Goal: Task Accomplishment & Management: Complete application form

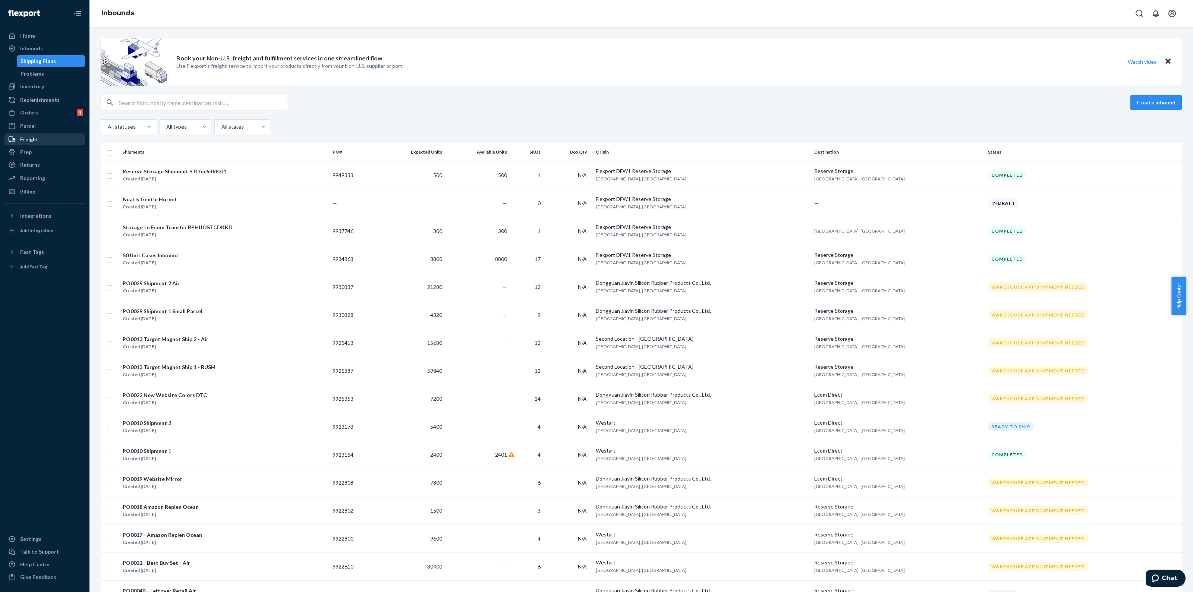
drag, startPoint x: 45, startPoint y: 115, endPoint x: 38, endPoint y: 143, distance: 29.6
click at [45, 115] on div "Orders 4" at bounding box center [44, 112] width 79 height 10
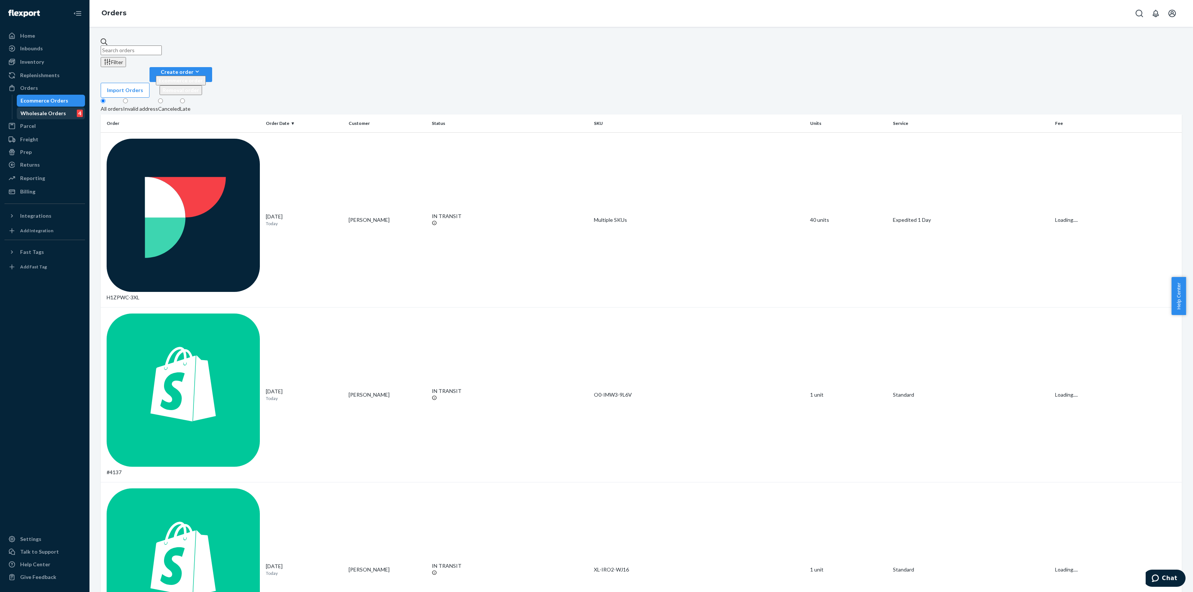
click at [30, 107] on link "Wholesale Orders 4" at bounding box center [51, 113] width 69 height 12
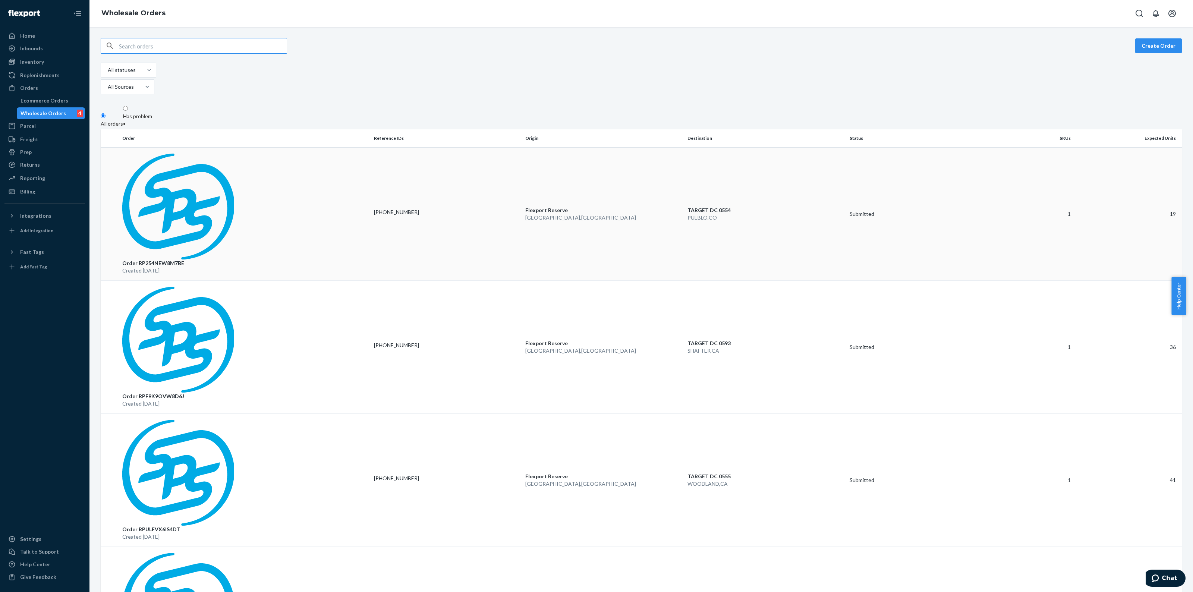
click at [471, 208] on div "[PHONE_NUMBER]" at bounding box center [446, 211] width 145 height 7
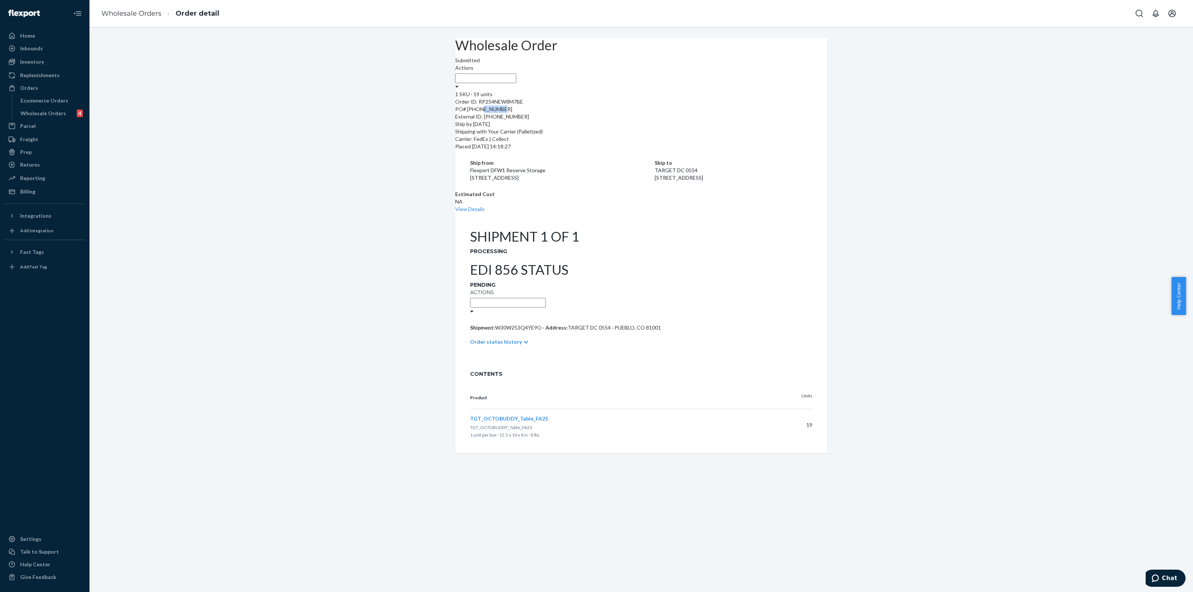
drag, startPoint x: 514, startPoint y: 123, endPoint x: 492, endPoint y: 124, distance: 21.2
click at [492, 113] on div "PO# [PHONE_NUMBER]" at bounding box center [641, 108] width 372 height 7
copy div "6681820"
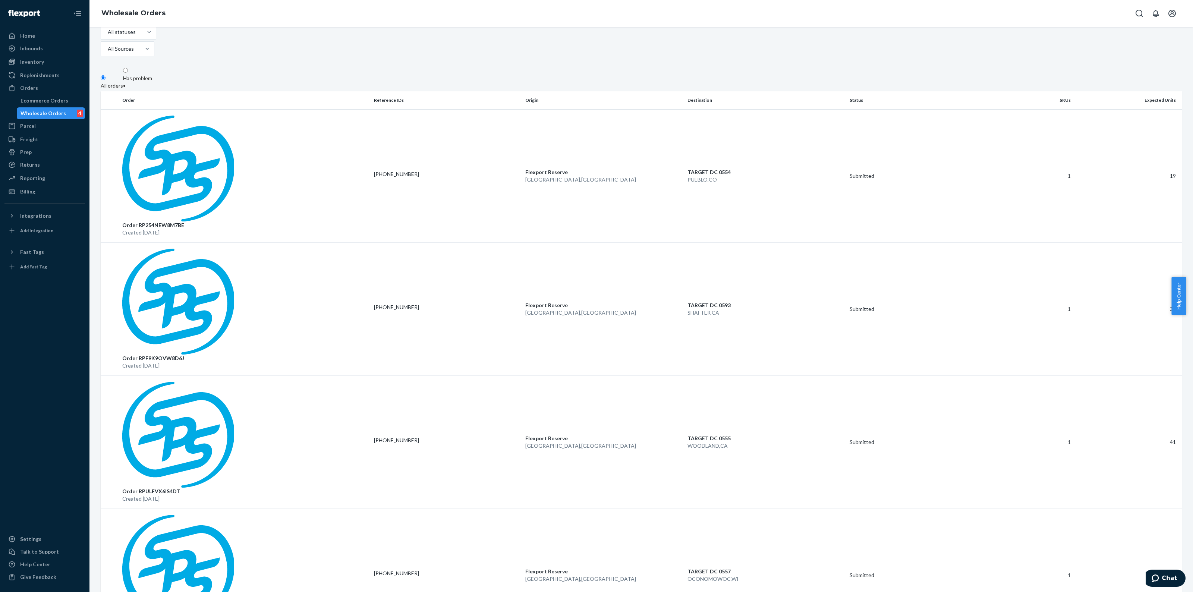
scroll to position [93, 0]
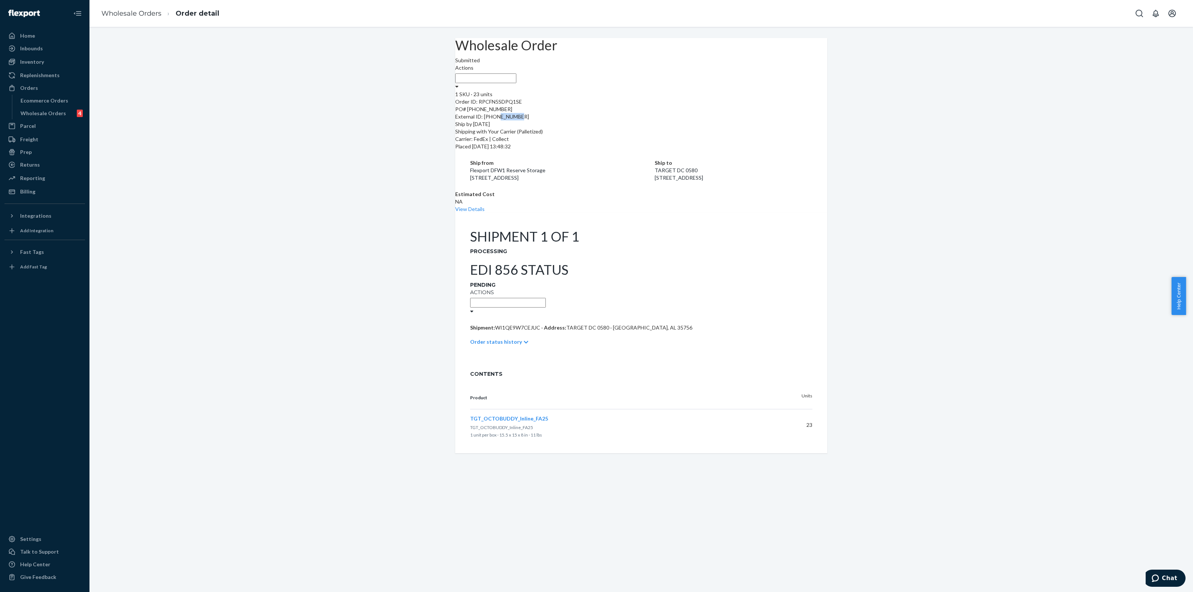
drag, startPoint x: 528, startPoint y: 135, endPoint x: 508, endPoint y: 138, distance: 20.4
click at [508, 120] on div "External ID: [PHONE_NUMBER]" at bounding box center [641, 116] width 372 height 7
copy div "2910142"
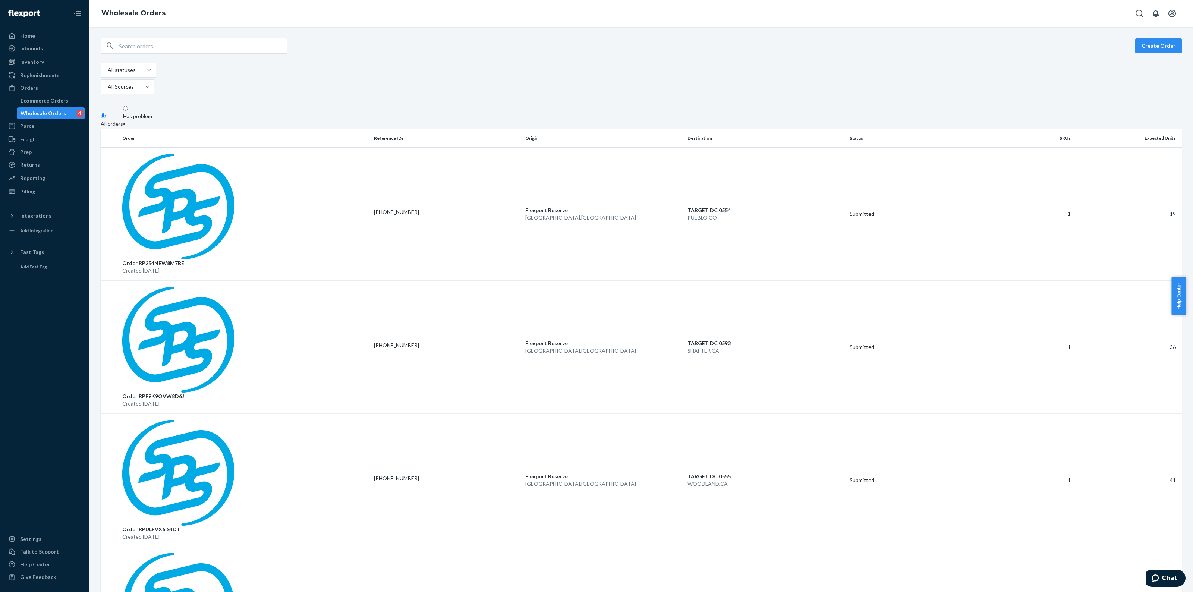
drag, startPoint x: 602, startPoint y: 132, endPoint x: 608, endPoint y: 140, distance: 10.4
click at [603, 206] on p "Flexport Reserve" at bounding box center [603, 209] width 156 height 7
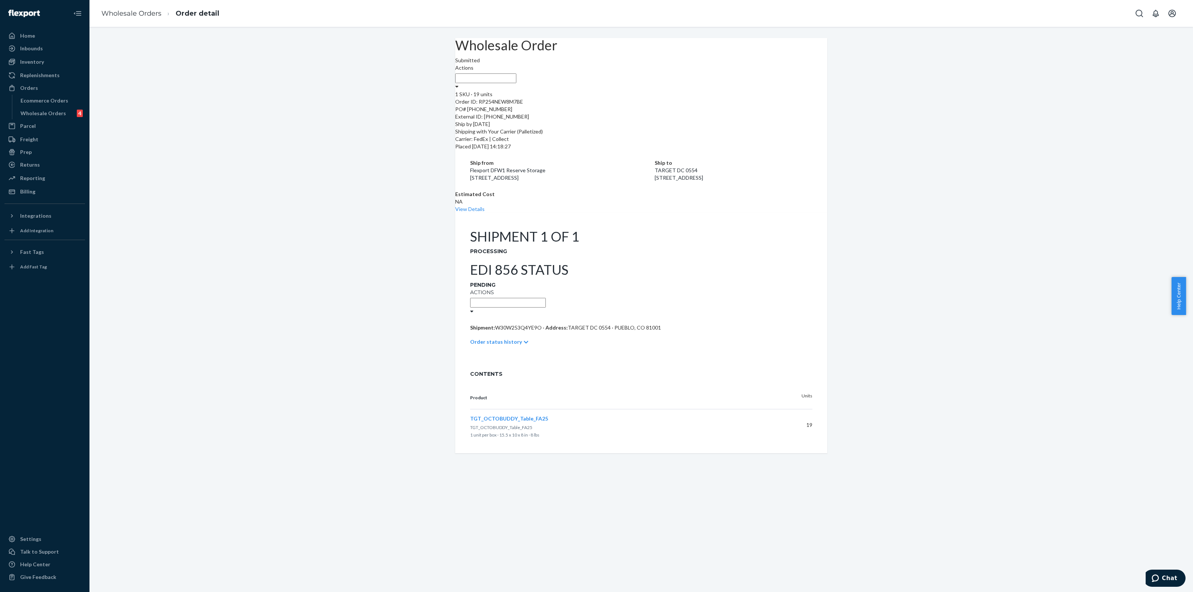
click at [473, 307] on div at bounding box center [471, 310] width 3 height 7
click at [731, 396] on div "Wholesale Order Submitted Actions 1 SKU · 19 units Order ID: RP254NEW8M7BE PO# …" at bounding box center [640, 309] width 1103 height 565
click at [134, 13] on link "Wholesale Orders" at bounding box center [131, 13] width 60 height 8
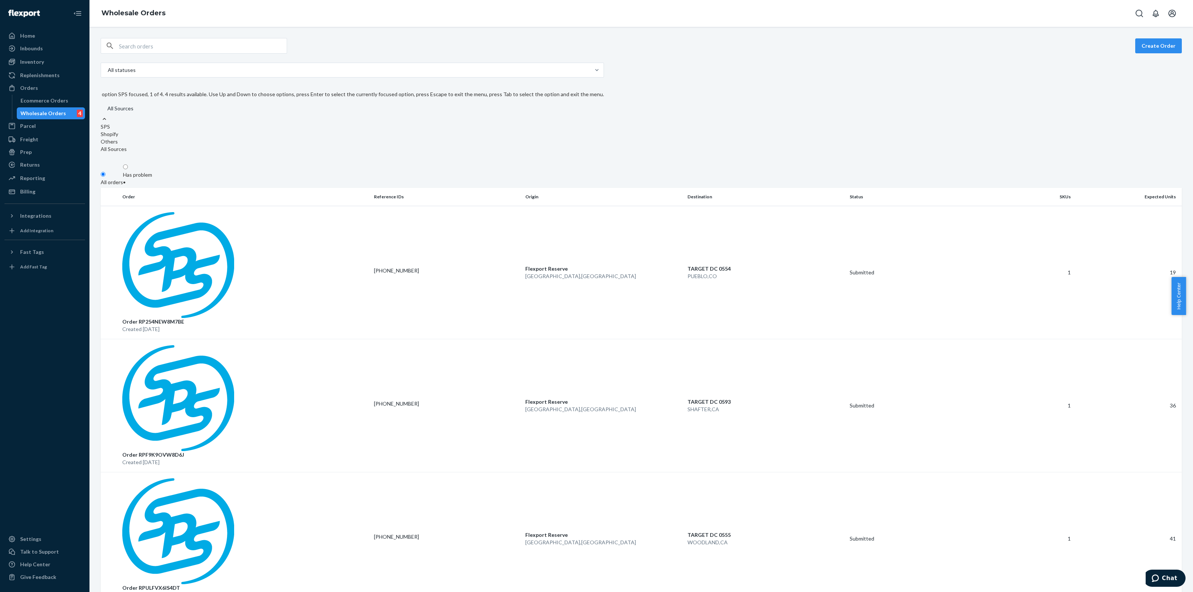
click at [182, 123] on div "SPS" at bounding box center [352, 126] width 503 height 7
click at [107, 105] on input "option SPS focused, 1 of 4. 4 results available. Use Up and Down to choose opti…" at bounding box center [107, 108] width 1 height 7
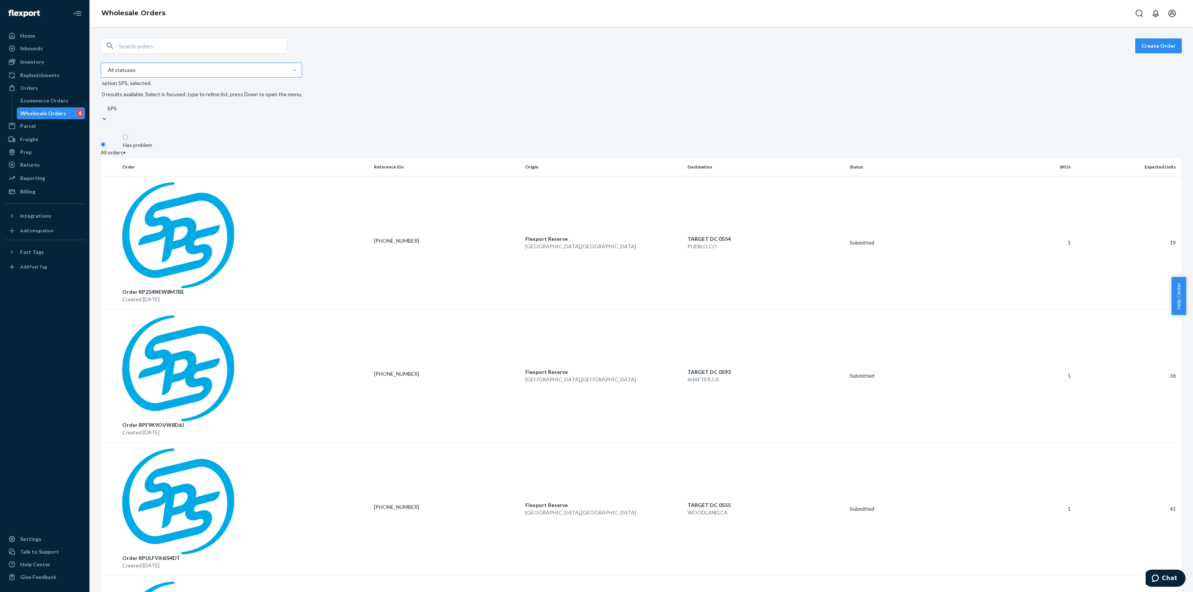
click at [288, 69] on div at bounding box center [294, 69] width 13 height 7
click at [108, 69] on input "All statuses" at bounding box center [107, 69] width 1 height 7
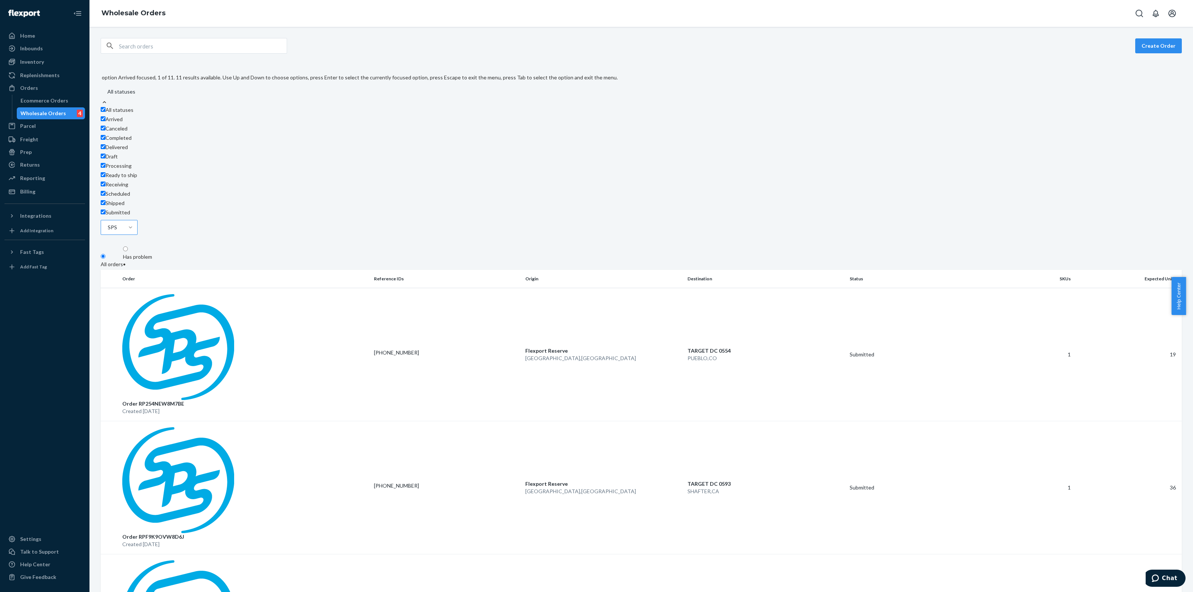
click at [112, 106] on label "All statuses" at bounding box center [117, 109] width 33 height 7
checkbox input "false"
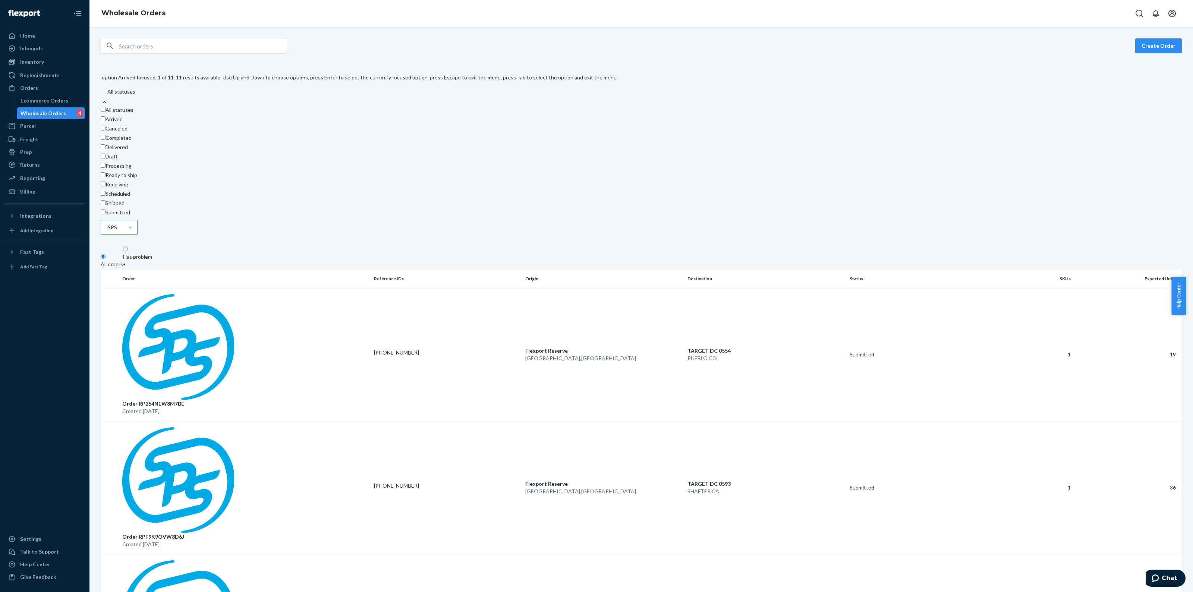
checkbox input "false"
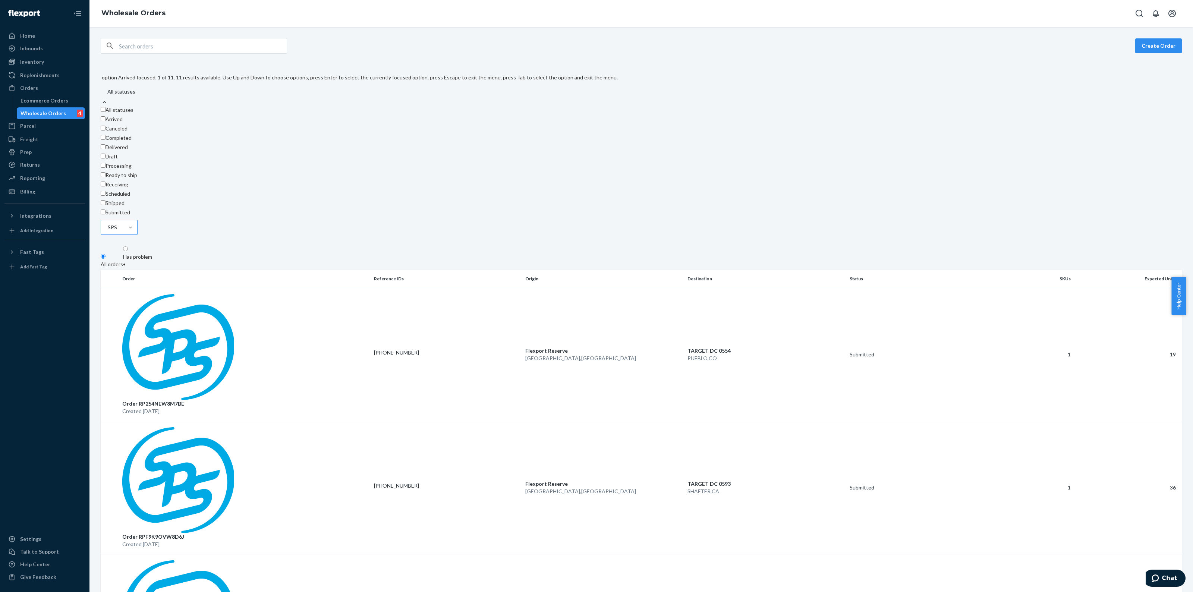
checkbox input "false"
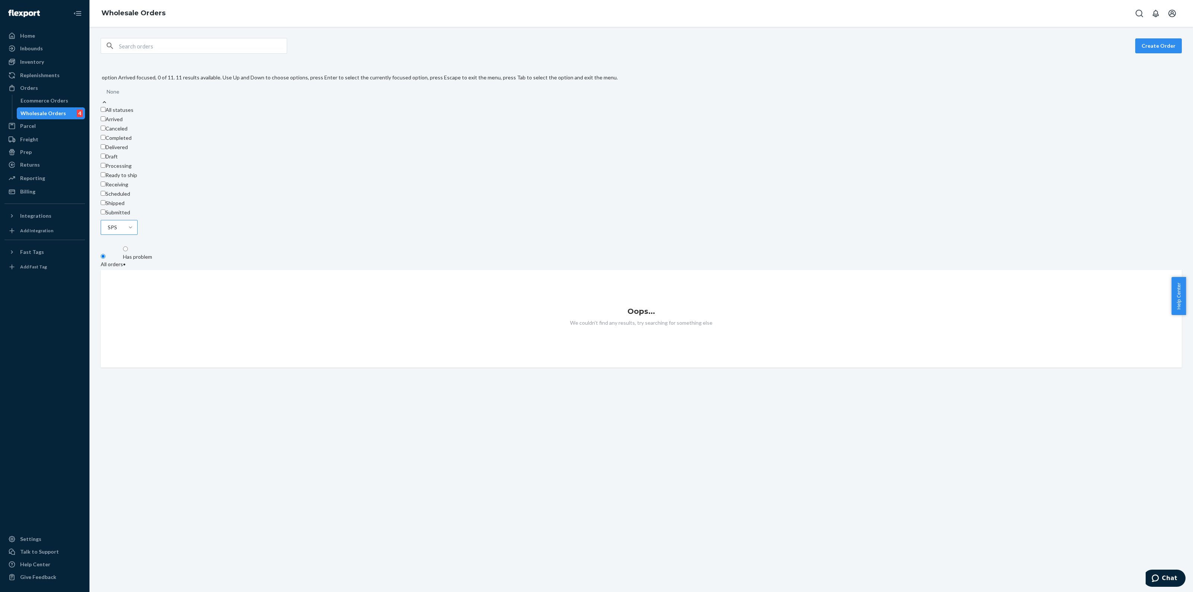
click at [129, 106] on div "All statuses" at bounding box center [359, 110] width 517 height 9
click at [107, 88] on input "option Arrived focused, 0 of 11. 11 results available. Use Up and Down to choos…" at bounding box center [107, 91] width 1 height 7
checkbox input "true"
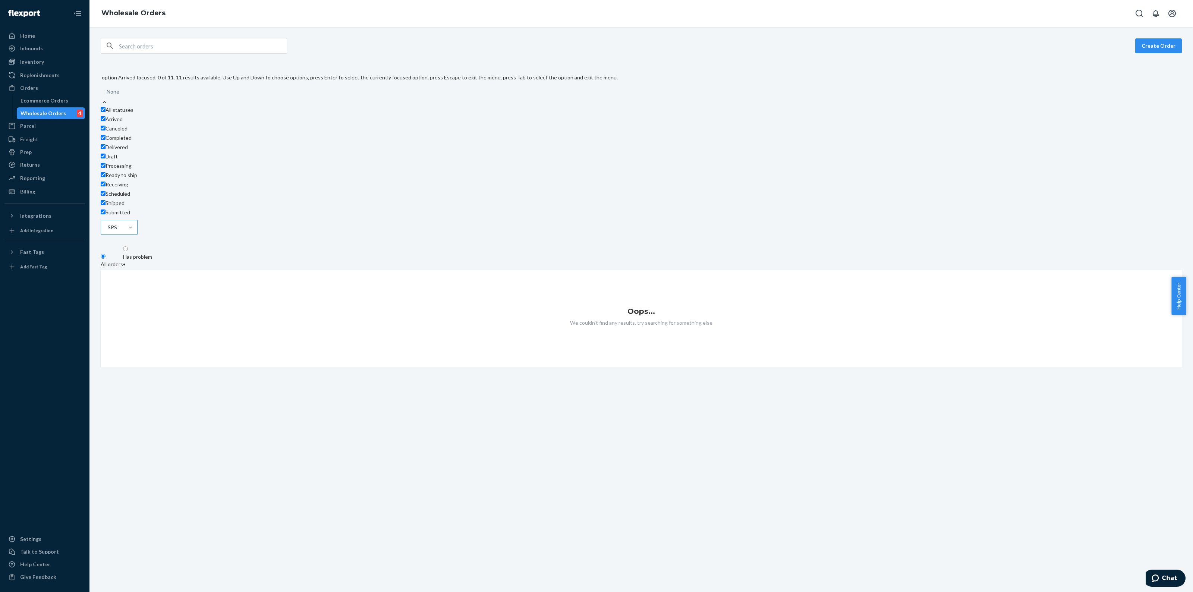
checkbox input "true"
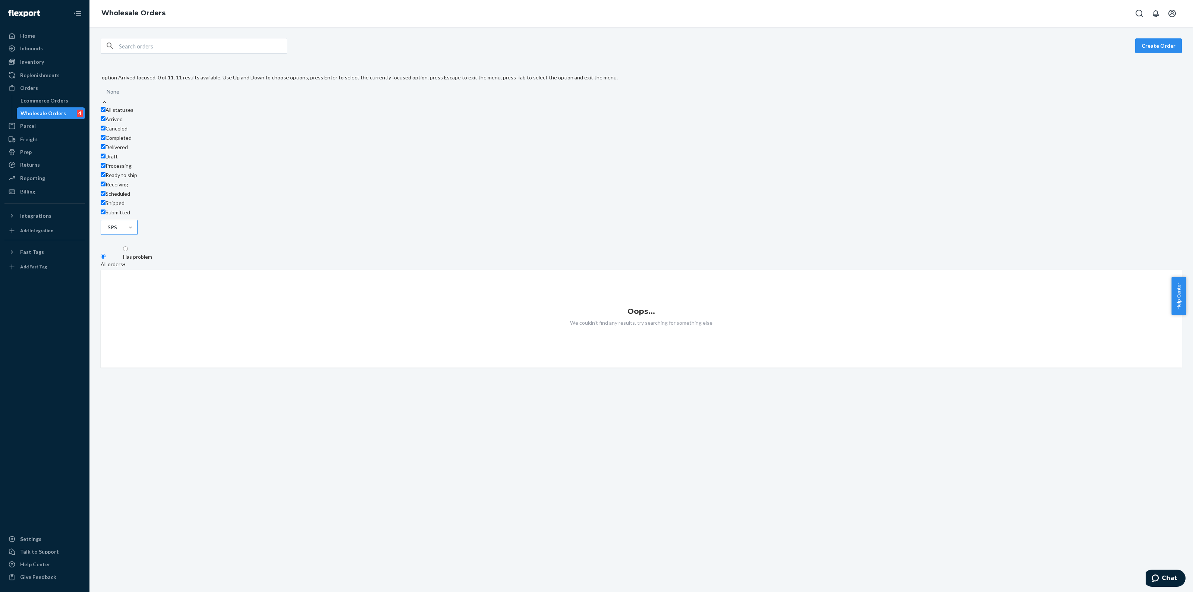
checkbox input "true"
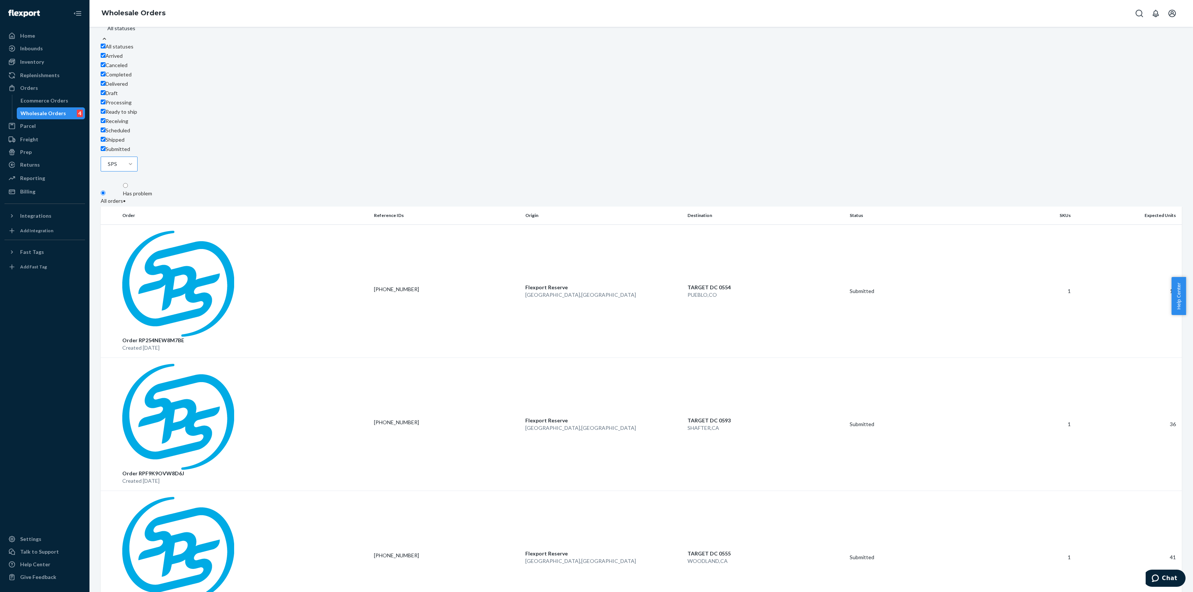
scroll to position [256, 0]
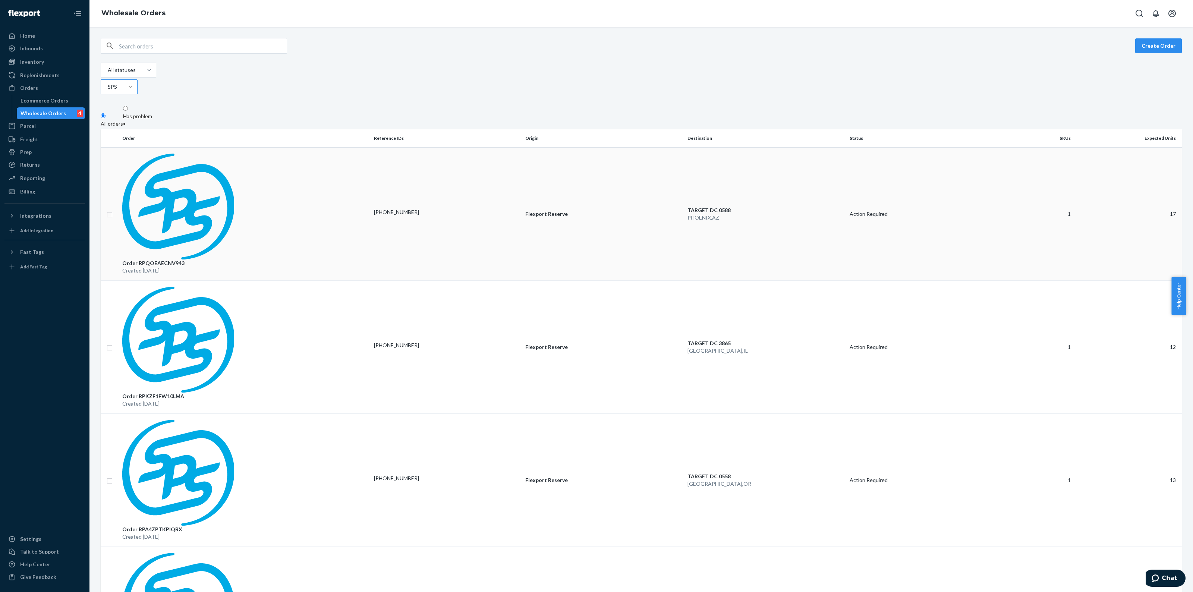
click at [709, 214] on p "[GEOGRAPHIC_DATA] , [GEOGRAPHIC_DATA]" at bounding box center [765, 217] width 156 height 7
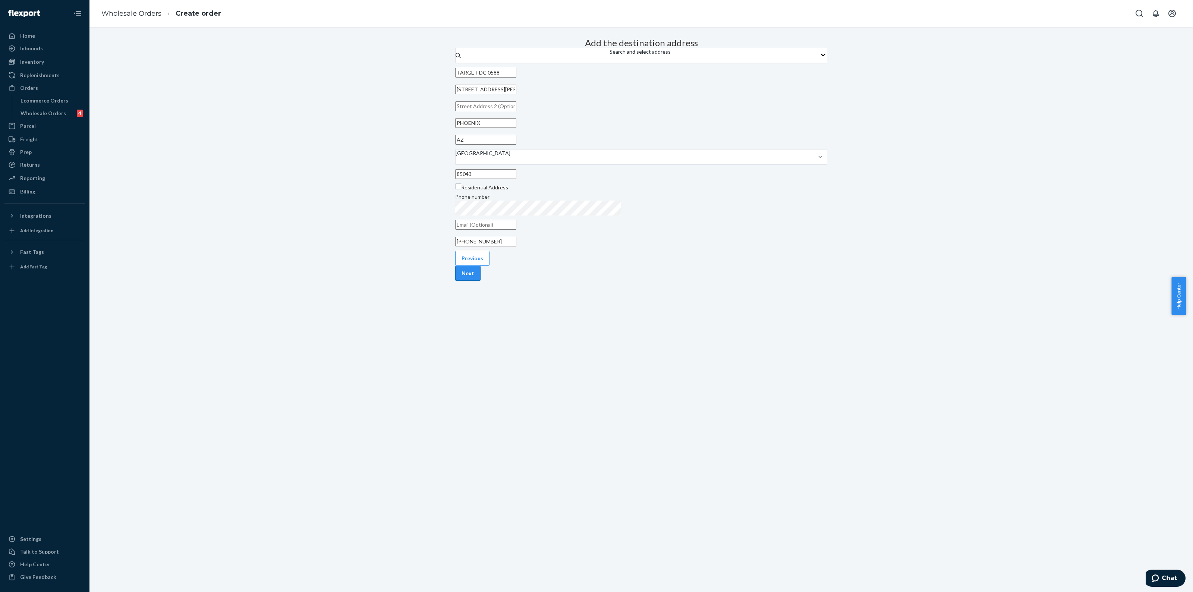
click at [480, 281] on button "Next" at bounding box center [467, 273] width 25 height 15
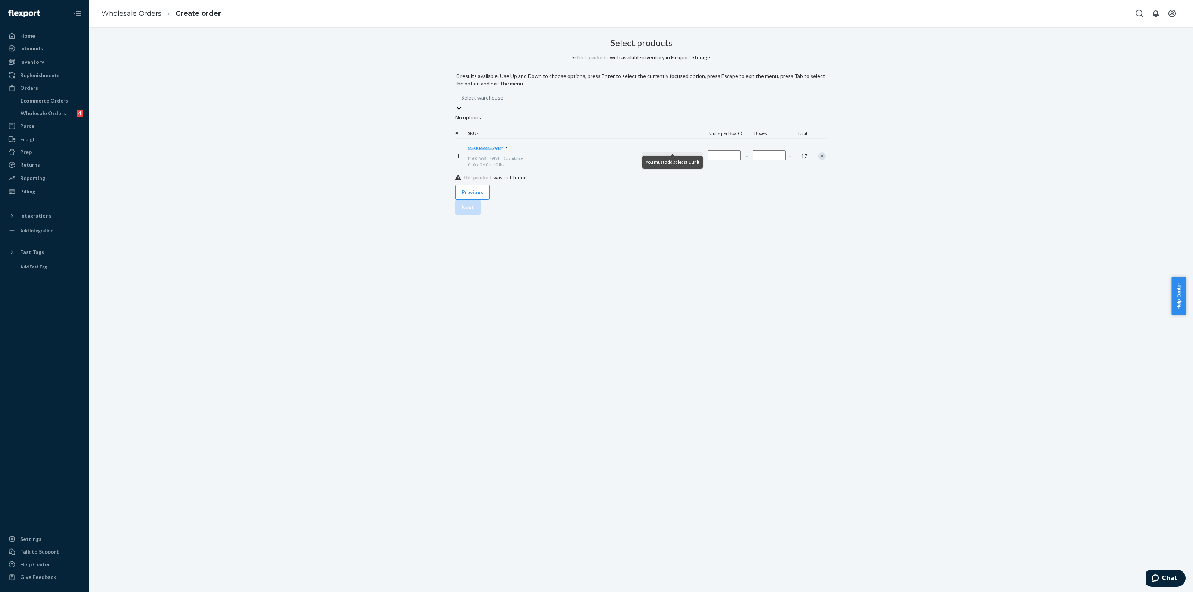
click at [463, 104] on icon at bounding box center [458, 107] width 7 height 7
click at [504, 101] on input "0 results available. Use Up and Down to choose options, press Enter to select t…" at bounding box center [503, 97] width 1 height 7
click at [463, 101] on icon at bounding box center [458, 100] width 7 height 7
click at [504, 94] on input "0 results available. Select is focused ,type to refine list, press Down to open…" at bounding box center [503, 89] width 1 height 7
click at [509, 135] on icon at bounding box center [506, 132] width 5 height 5
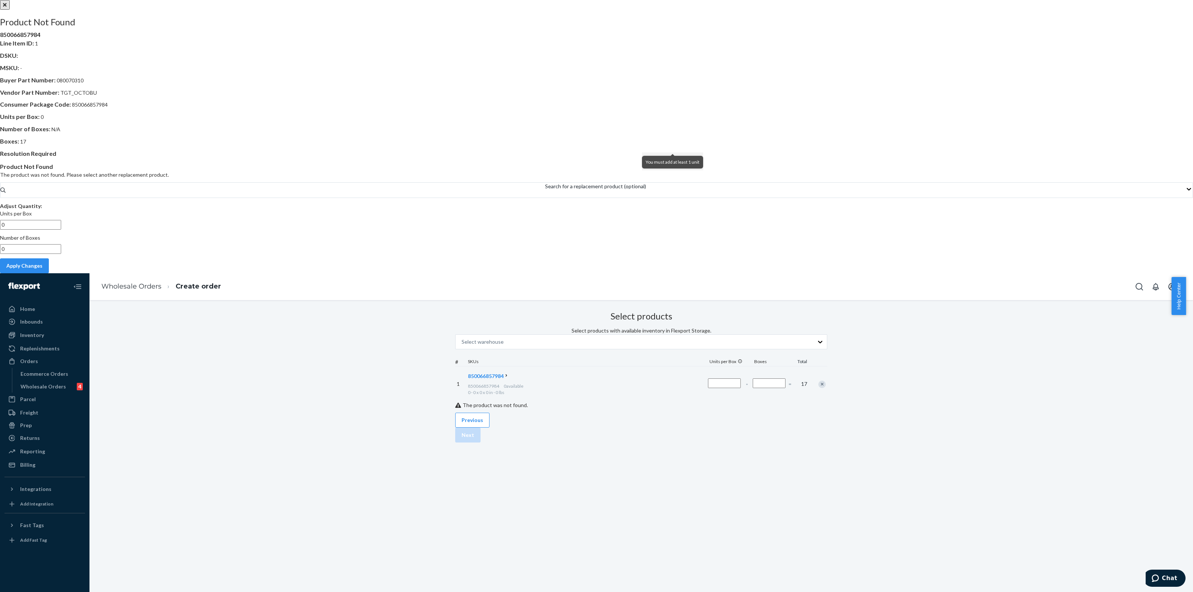
click at [495, 0] on div at bounding box center [596, 0] width 1193 height 0
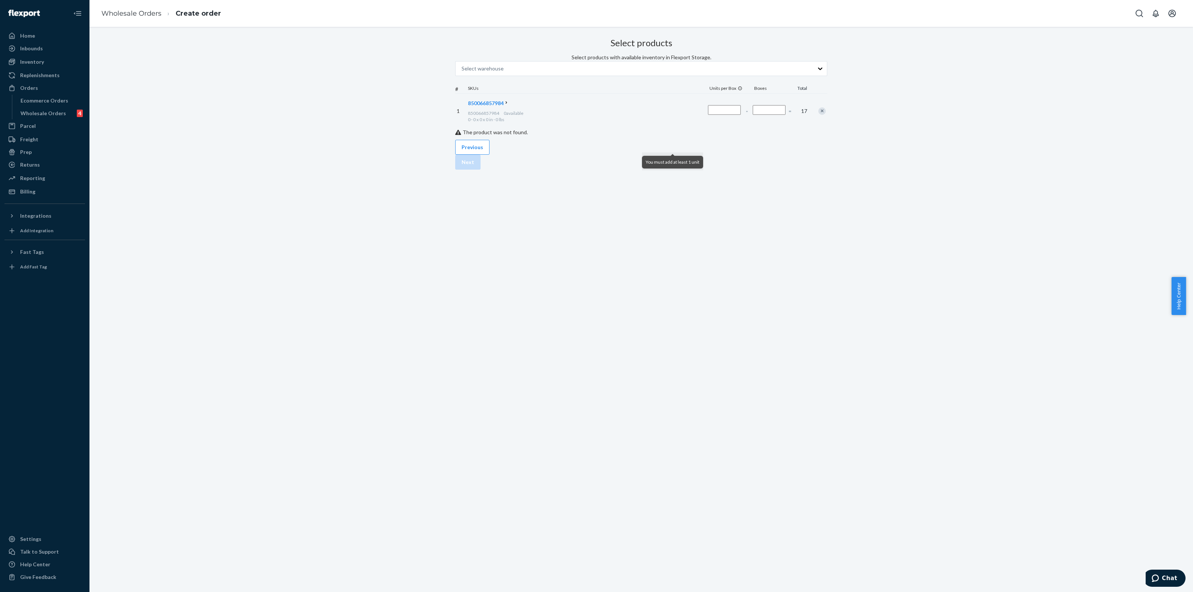
click at [495, 330] on div "Select products Select products with available inventory in Flexport Storage. S…" at bounding box center [640, 309] width 1103 height 565
click at [40, 115] on div "Wholesale Orders" at bounding box center [42, 113] width 45 height 7
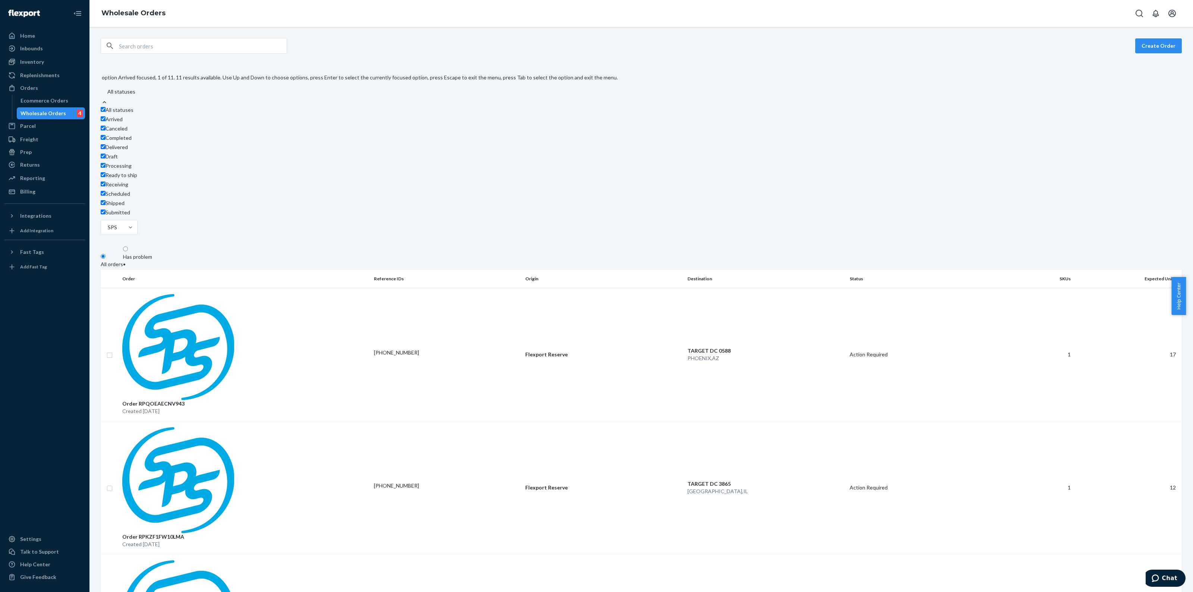
click at [109, 116] on label "Arrived" at bounding box center [112, 119] width 22 height 7
checkbox input "false"
click at [112, 125] on label "Canceled" at bounding box center [114, 128] width 27 height 7
checkbox input "false"
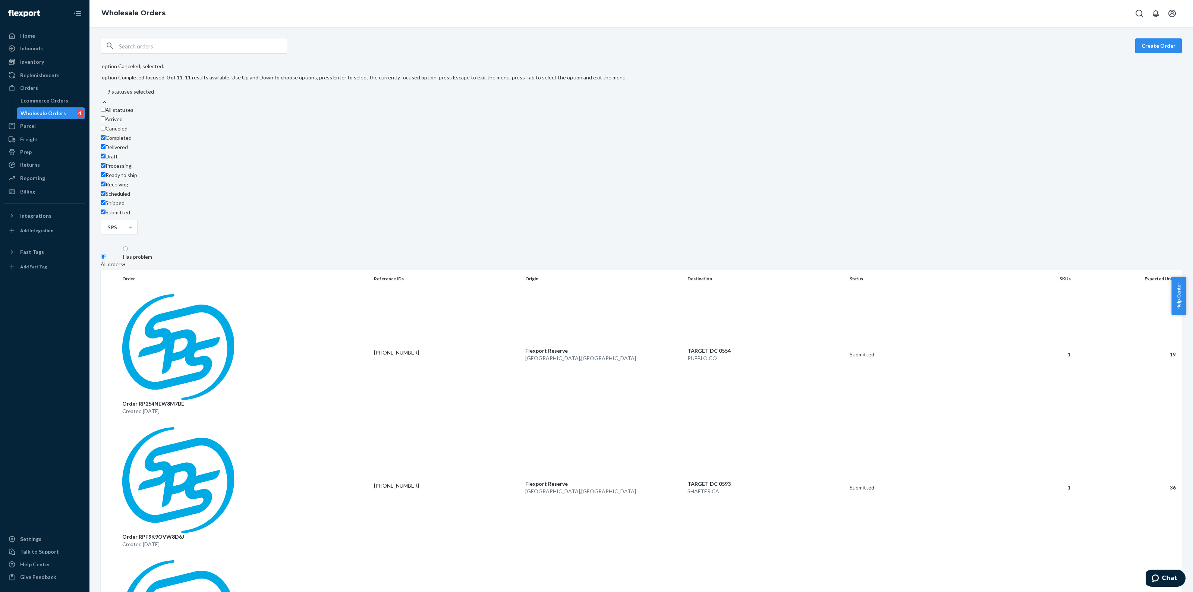
click at [111, 134] on label "Completed" at bounding box center [116, 137] width 31 height 7
checkbox input "false"
click at [112, 146] on label "Delivered" at bounding box center [114, 146] width 27 height 7
checkbox input "false"
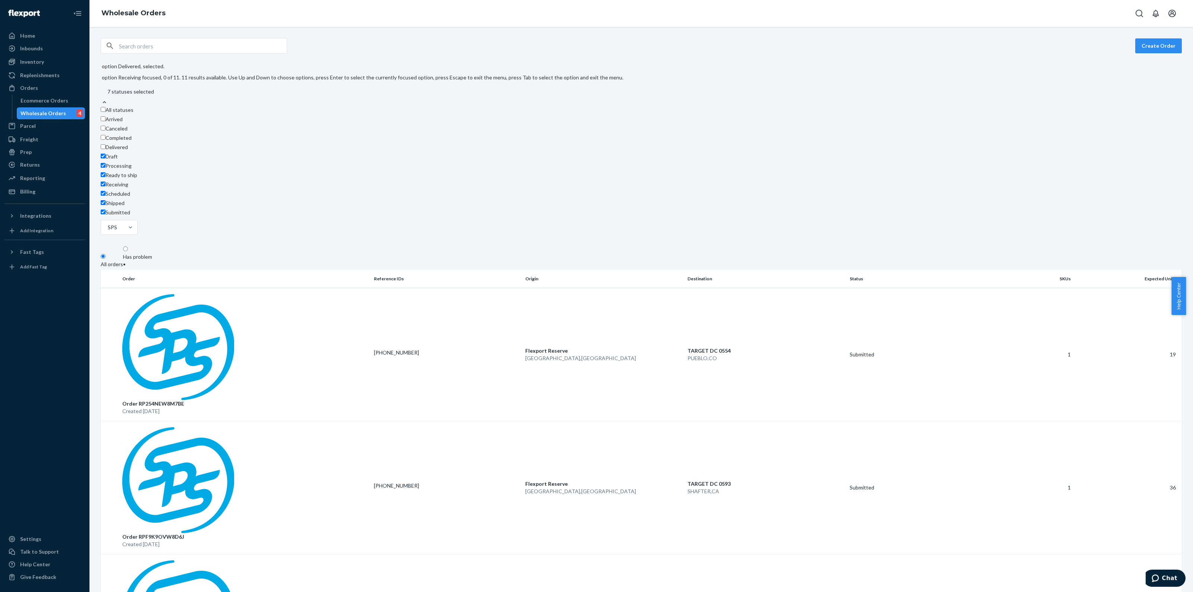
click at [111, 181] on label "Receiving" at bounding box center [115, 184] width 28 height 7
checkbox input "false"
click at [109, 209] on label "Submitted" at bounding box center [115, 212] width 29 height 7
checkbox input "false"
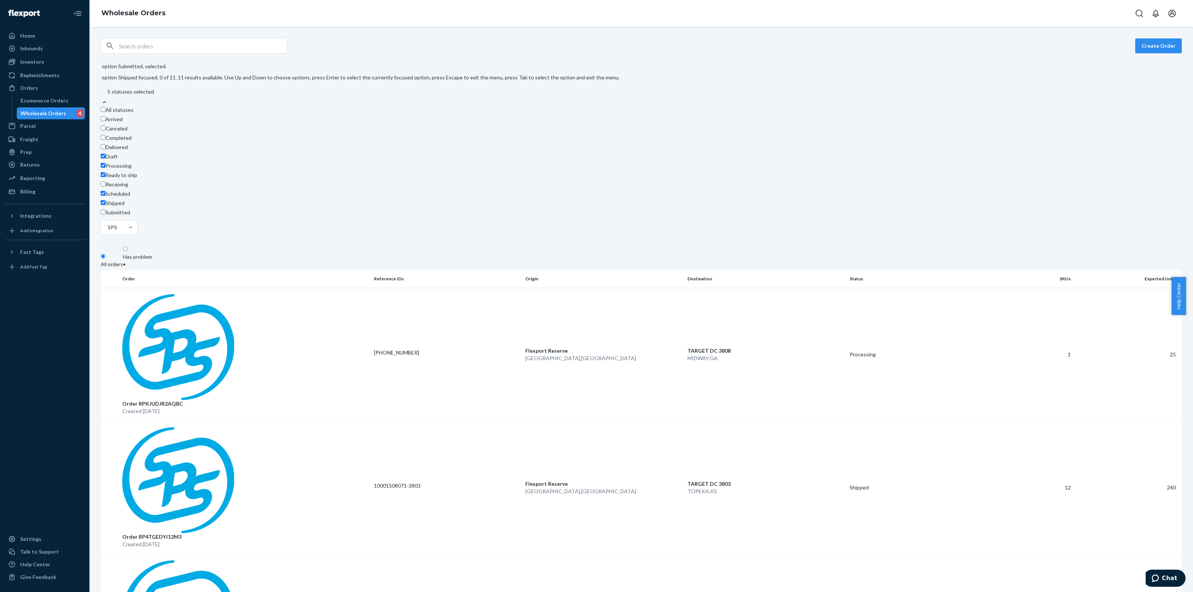
click at [107, 199] on label "Shipped" at bounding box center [113, 202] width 24 height 7
checkbox input "false"
click at [111, 190] on label "Scheduled" at bounding box center [115, 193] width 29 height 7
checkbox input "false"
click at [108, 162] on label "Processing" at bounding box center [116, 165] width 31 height 7
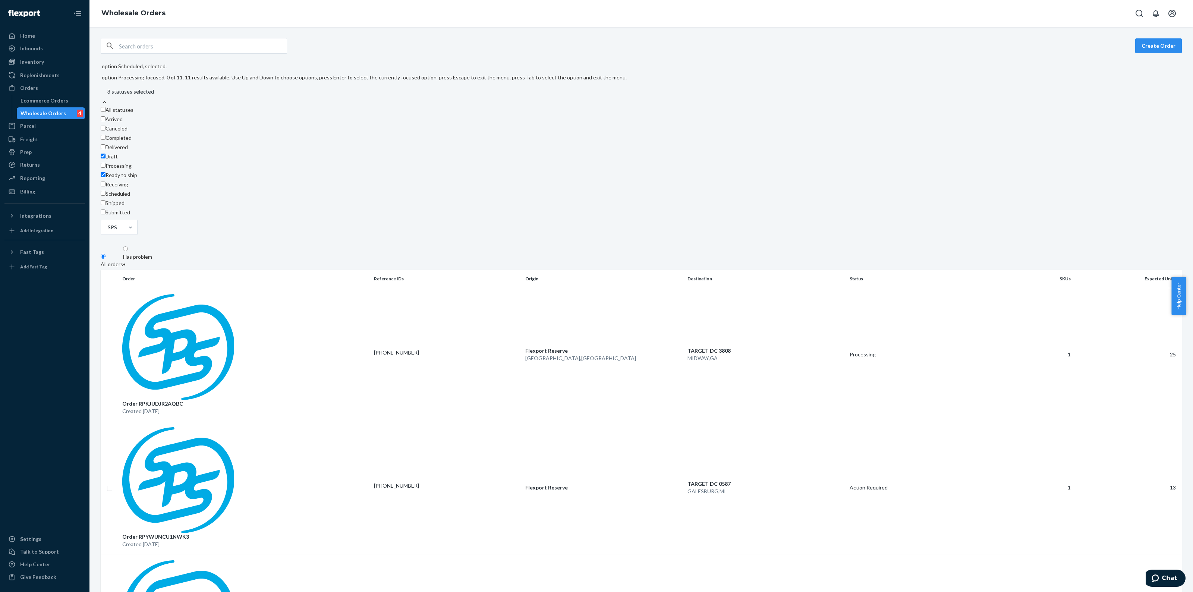
checkbox input "false"
click at [564, 69] on div "option Processing, selected. option Processing focused, 0 of 11. 11 results ava…" at bounding box center [364, 150] width 526 height 174
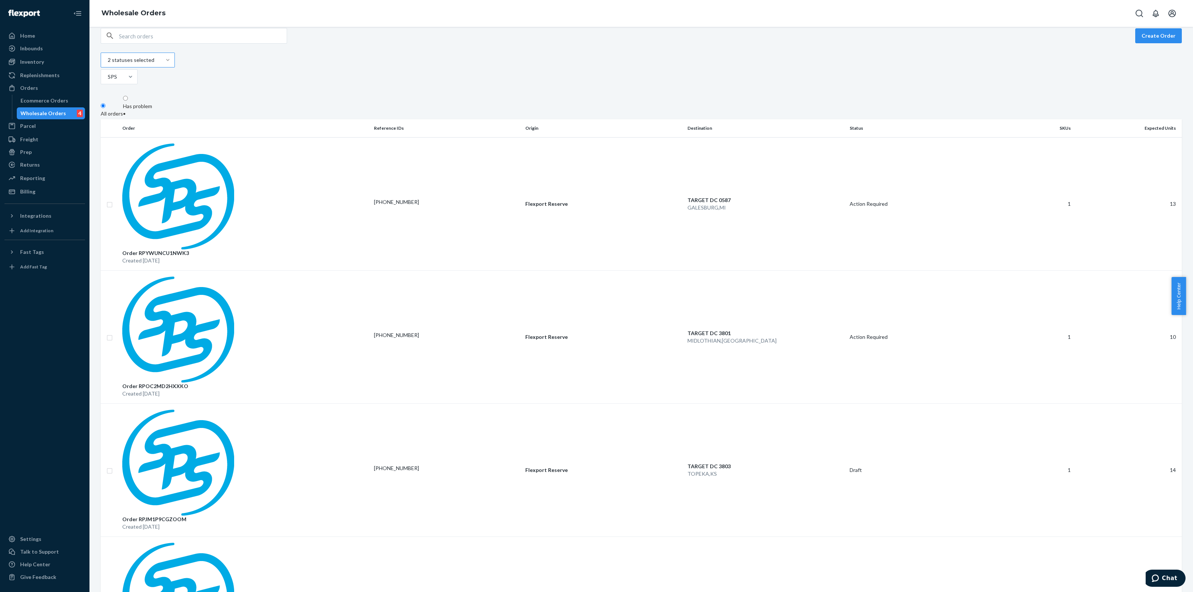
scroll to position [8, 0]
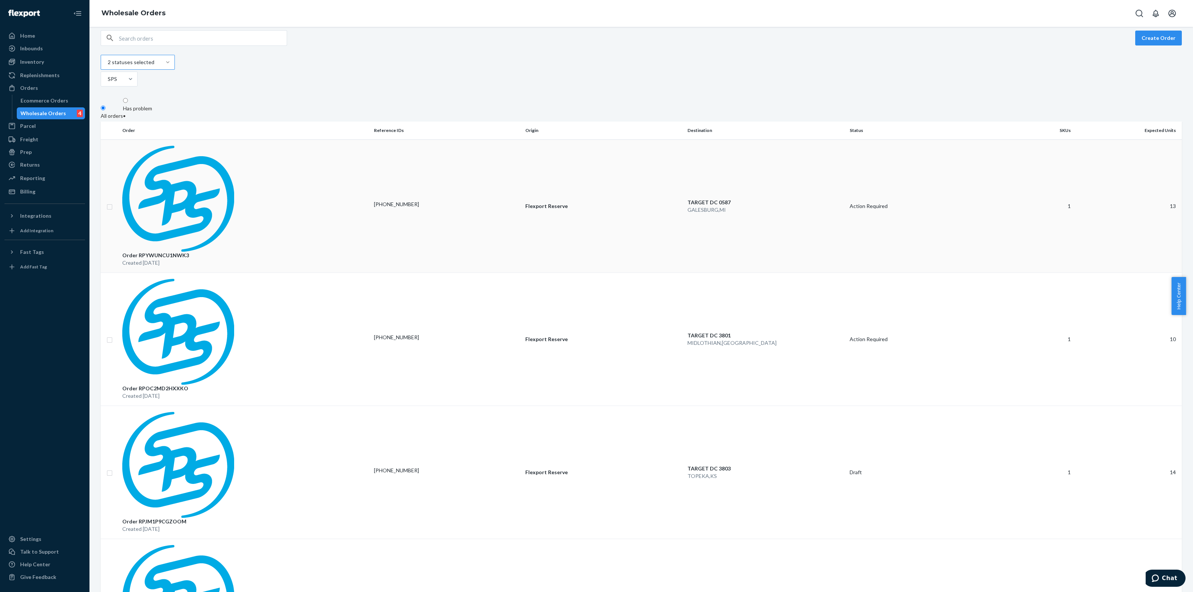
click at [768, 206] on p "GALESBURG , [GEOGRAPHIC_DATA]" at bounding box center [765, 209] width 156 height 7
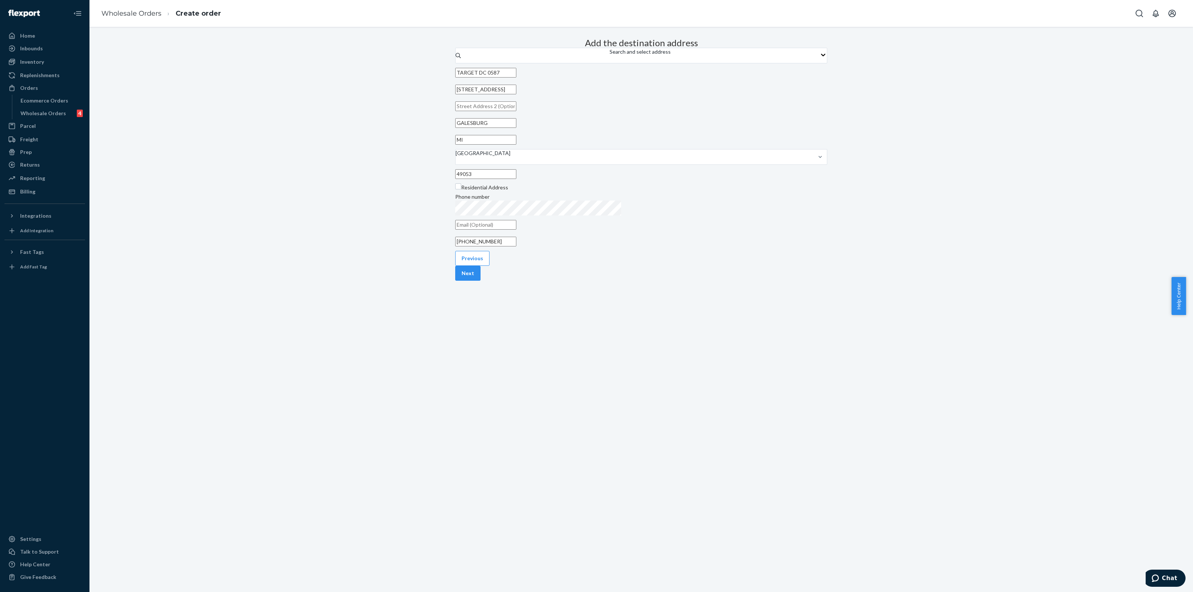
click at [919, 156] on div "Add the destination address Search and select address TARGET DC 0587 [STREET_AD…" at bounding box center [641, 158] width 1092 height 246
click at [480, 281] on button "Next" at bounding box center [467, 273] width 25 height 15
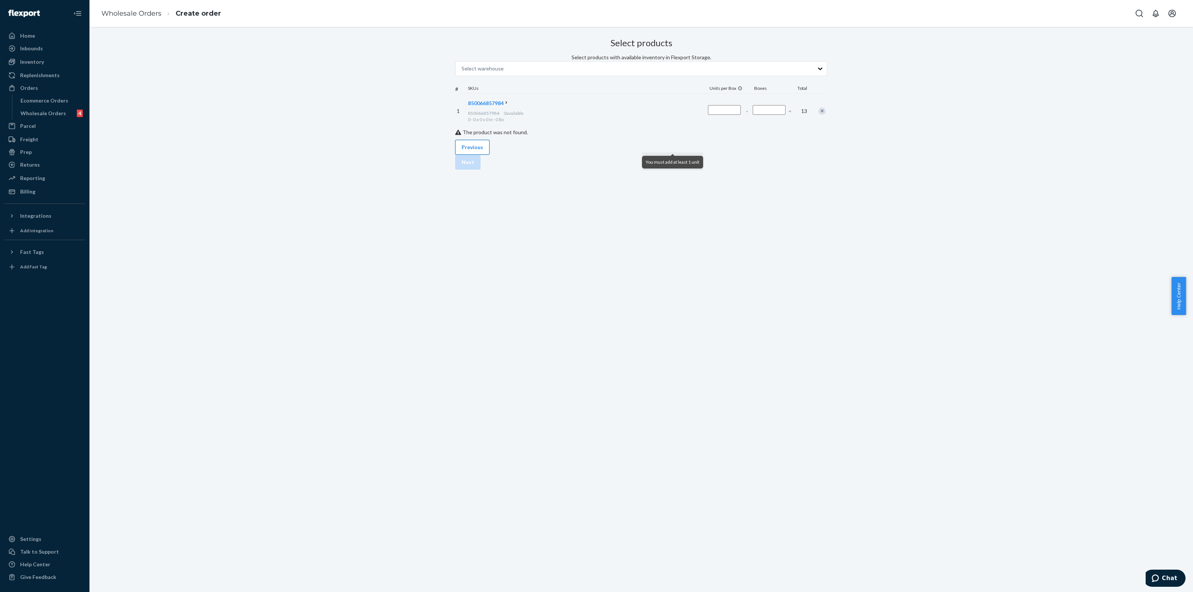
click at [476, 155] on button "Previous" at bounding box center [472, 147] width 34 height 15
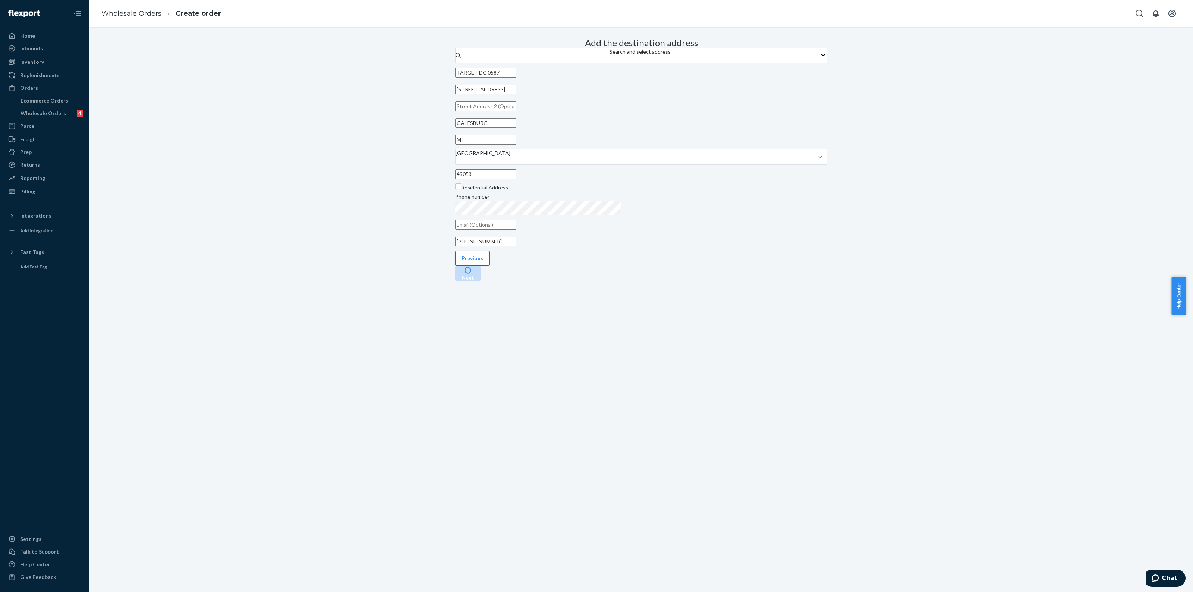
click at [479, 266] on button "Previous" at bounding box center [472, 258] width 34 height 15
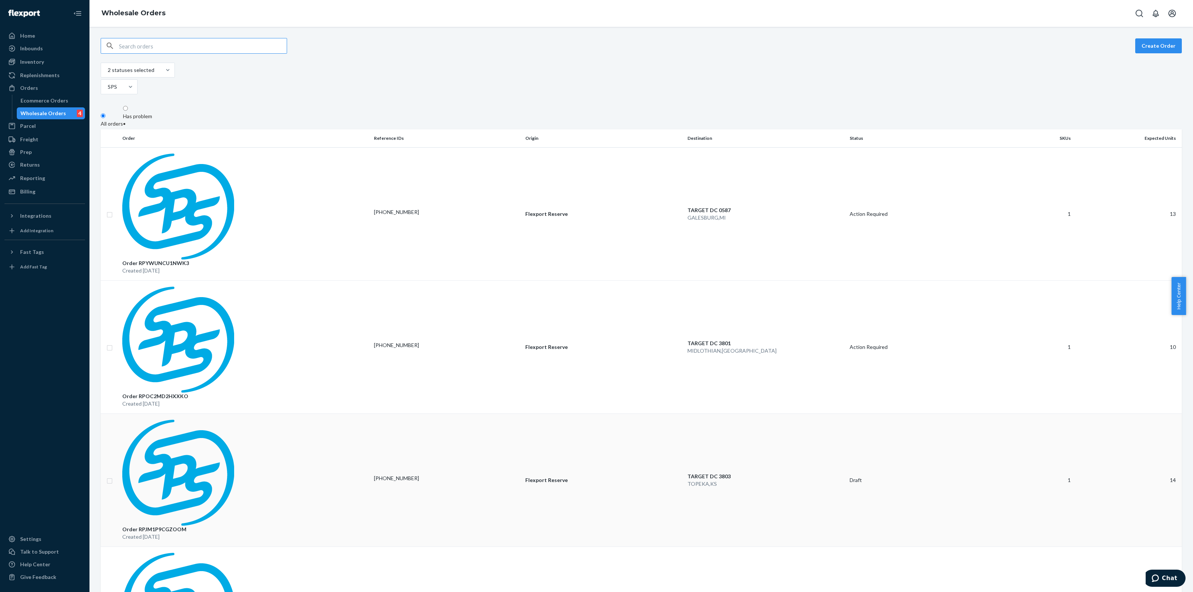
click at [416, 474] on p "[PHONE_NUMBER]" at bounding box center [446, 477] width 145 height 7
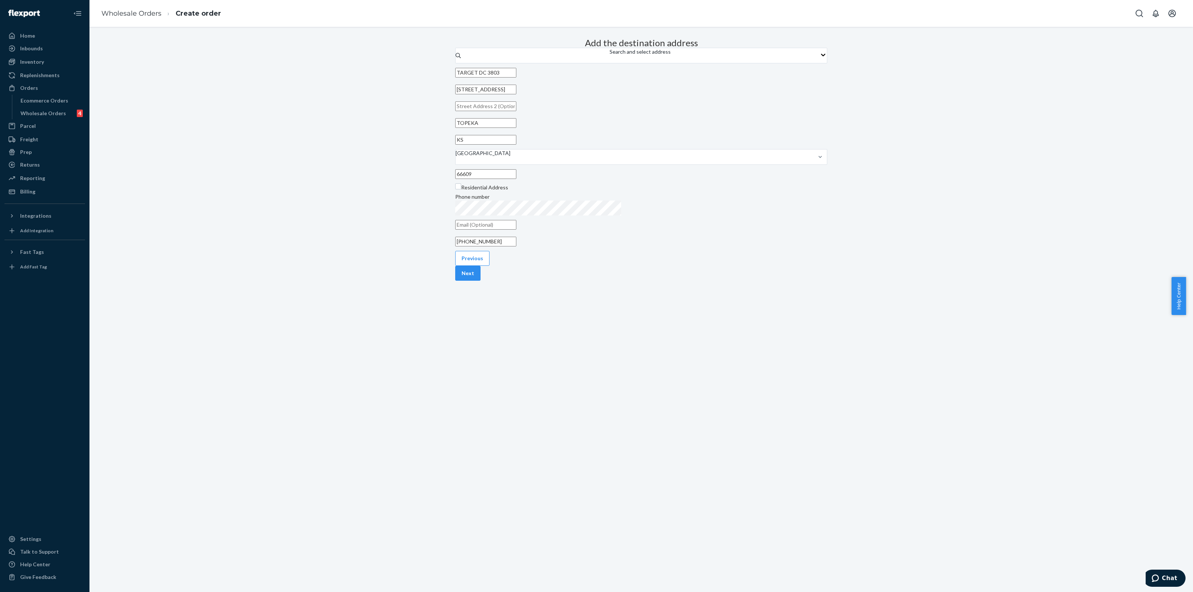
click at [480, 281] on button "Next" at bounding box center [467, 273] width 25 height 15
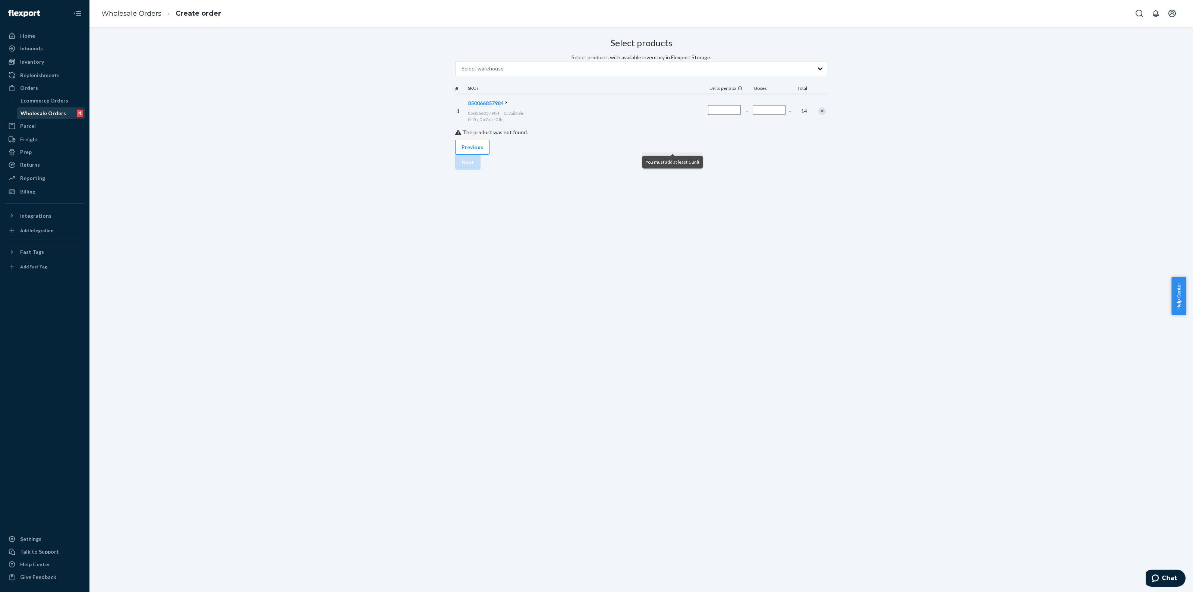
click at [43, 114] on div "Wholesale Orders" at bounding box center [42, 113] width 45 height 7
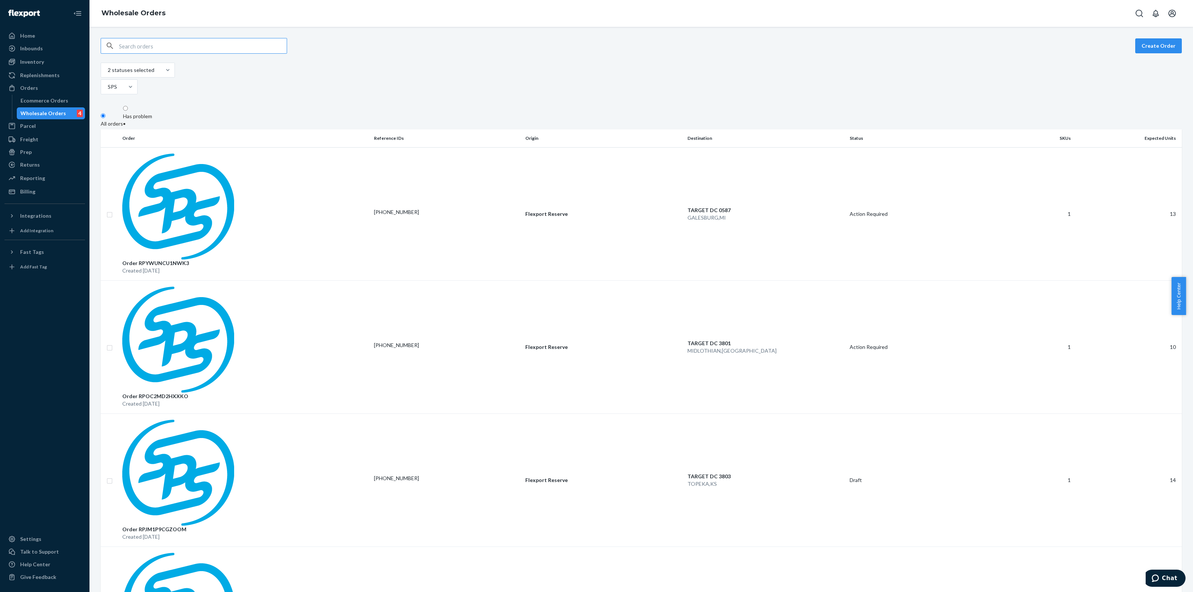
click at [211, 154] on div "Order RPYWUNCU1NWK3 Created [DATE]" at bounding box center [245, 214] width 246 height 121
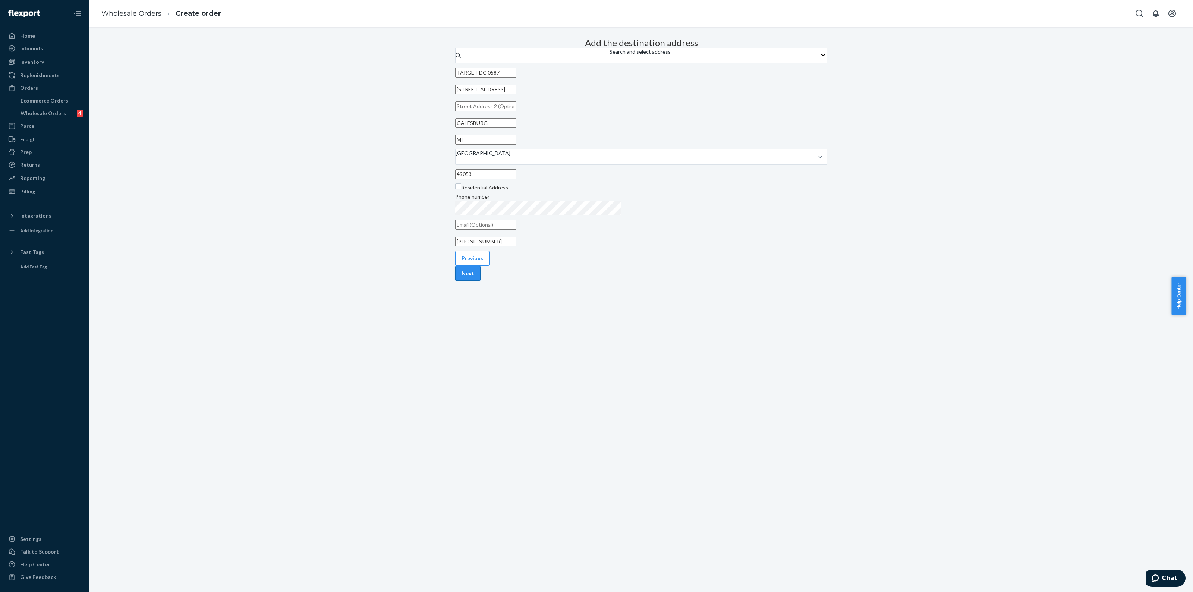
click at [480, 281] on button "Next" at bounding box center [467, 273] width 25 height 15
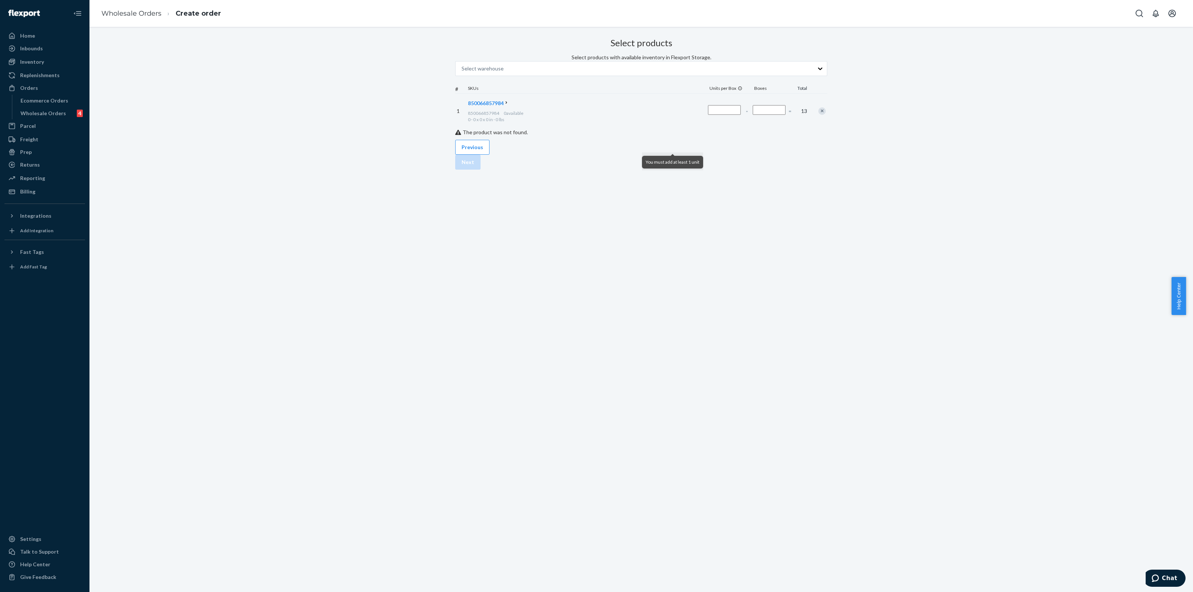
click at [509, 105] on icon at bounding box center [506, 102] width 5 height 5
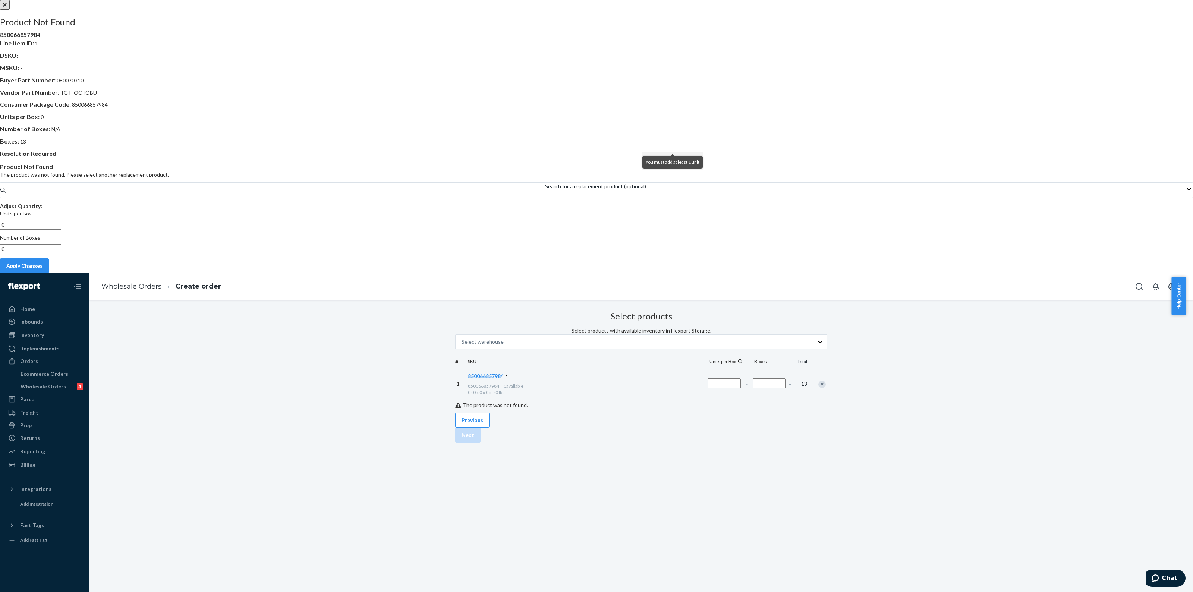
click at [546, 0] on div at bounding box center [596, 0] width 1193 height 0
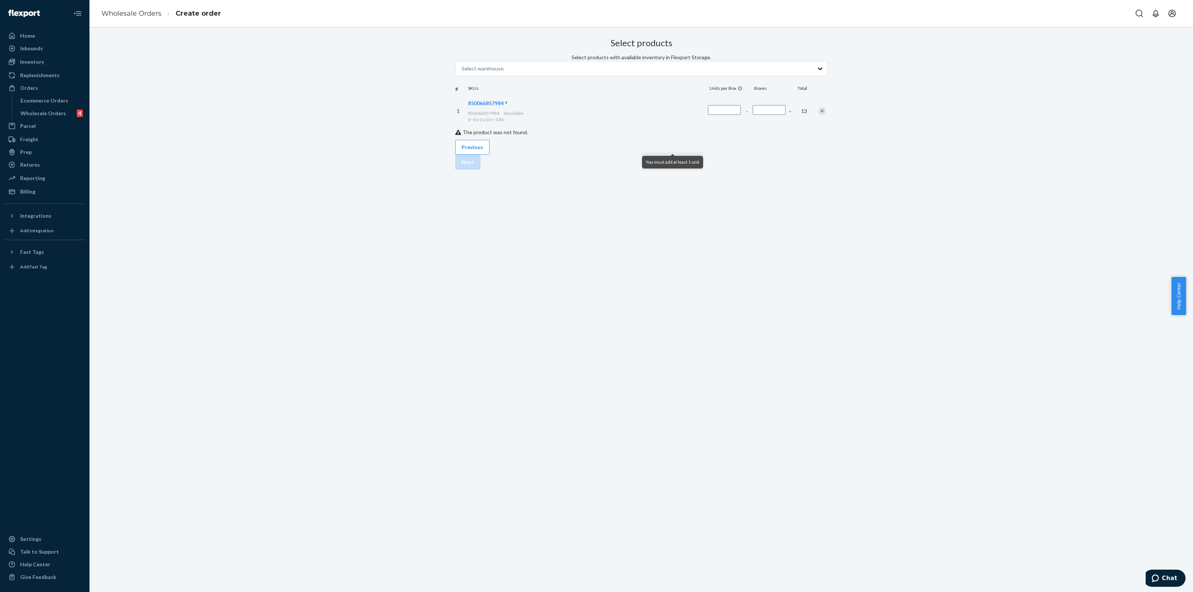
click at [507, 103] on icon at bounding box center [505, 102] width 1 height 2
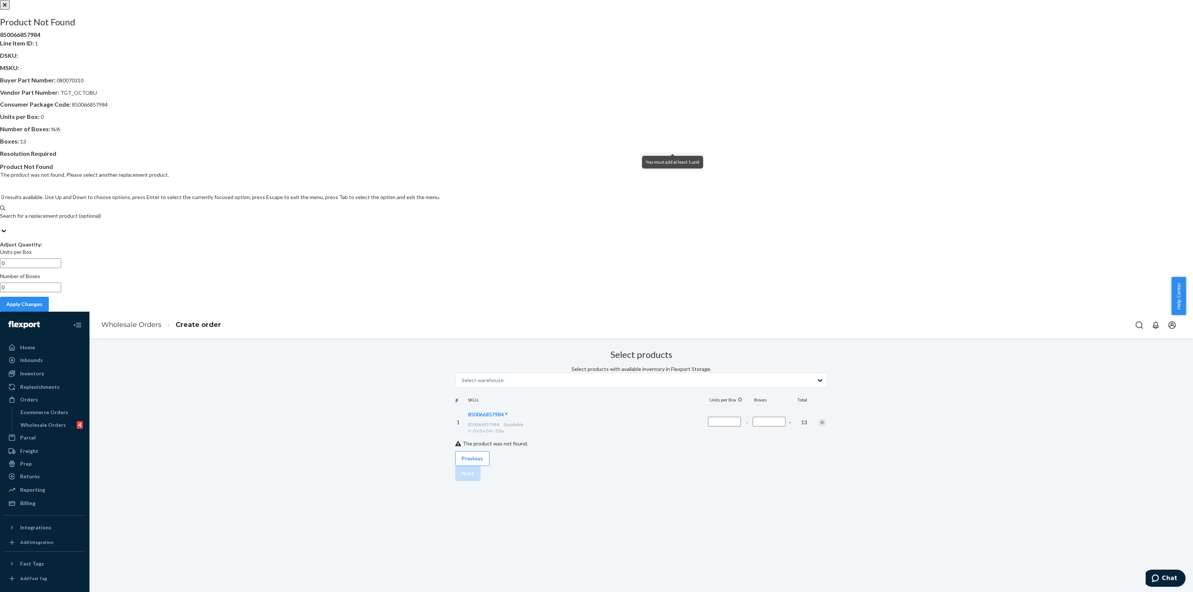
click at [641, 212] on div "Search for a replacement product (optional)" at bounding box center [596, 215] width 1193 height 7
click at [1, 220] on input "0 results available. Use Up and Down to choose options, press Enter to select t…" at bounding box center [0, 223] width 1 height 7
paste input "TGT_OCTOBUDDY_Table_FA25"
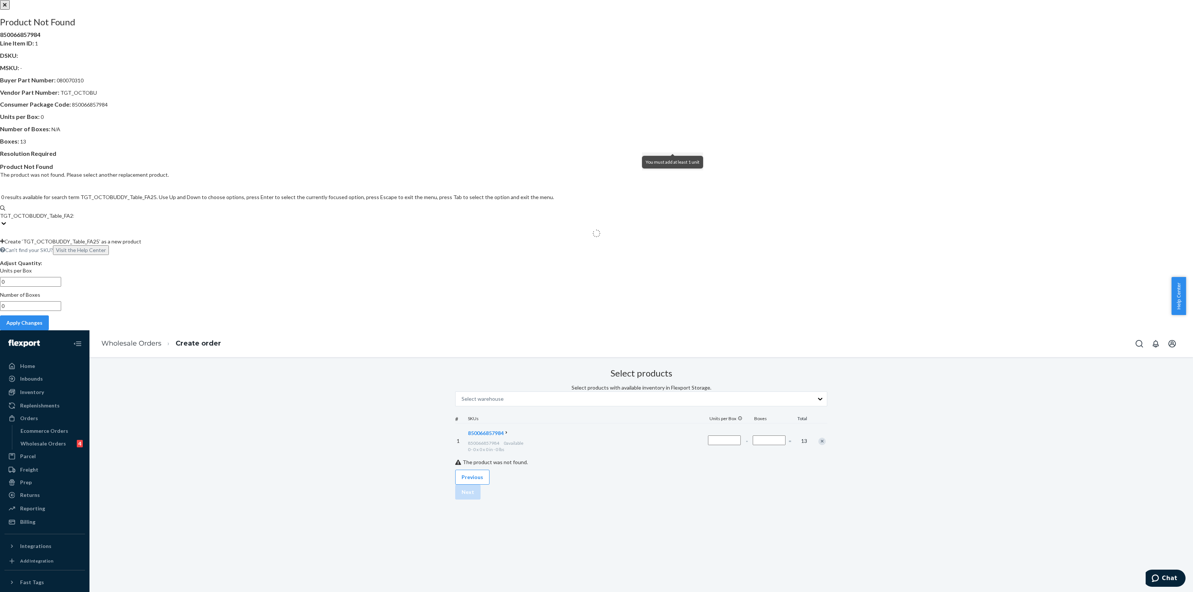
type input "TGT_OCTOBUDDY_Table_FA25"
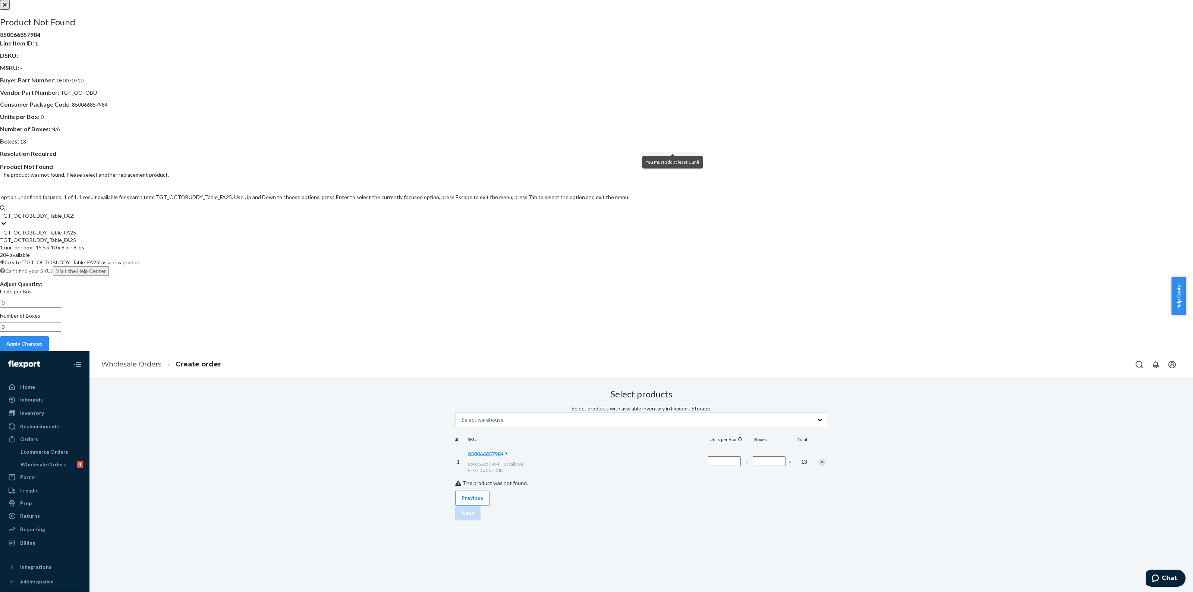
click at [681, 229] on div "TGT_OCTOBUDDY_Table_FA25" at bounding box center [596, 232] width 1193 height 7
click at [74, 220] on input "TGT_OCTOBUDDY_Table_FA25" at bounding box center [37, 215] width 74 height 7
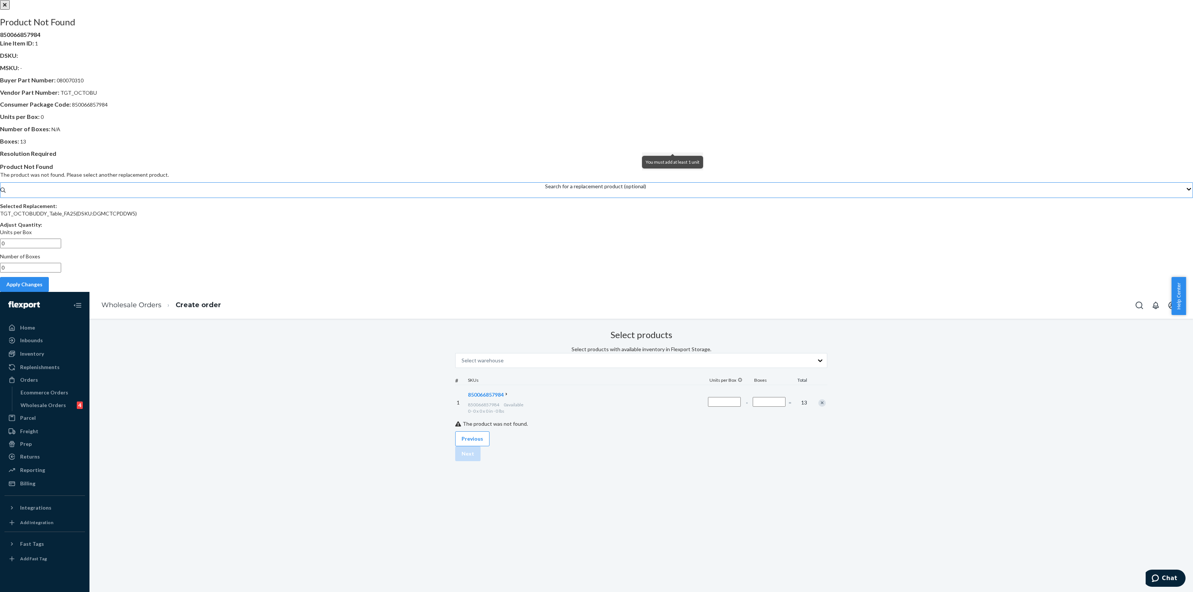
drag, startPoint x: 629, startPoint y: 275, endPoint x: 599, endPoint y: 294, distance: 36.0
click at [612, 283] on div "Product Not Found The product was not found. Please select another replacement …" at bounding box center [596, 227] width 1193 height 129
drag, startPoint x: 634, startPoint y: 297, endPoint x: 595, endPoint y: 310, distance: 40.7
click at [600, 291] on div "850066857984 Line Item ID : 1 DSKU : MSKU : - Buyer Part Number : 080070310 Ven…" at bounding box center [596, 161] width 1193 height 261
click at [61, 248] on input "0" at bounding box center [30, 244] width 61 height 10
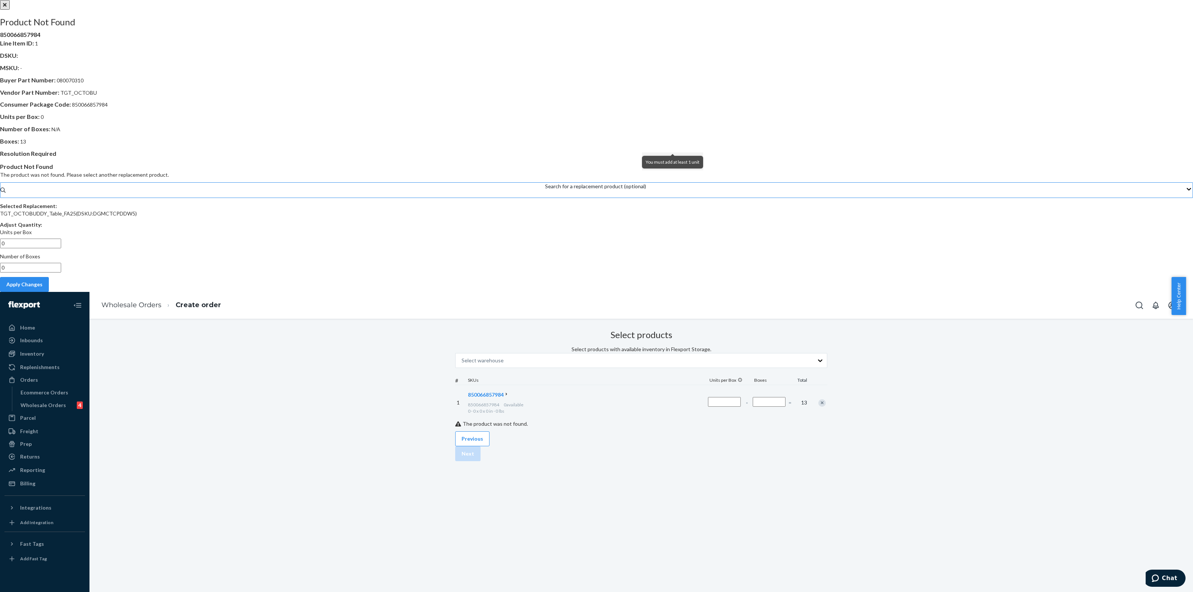
click at [61, 272] on input "0" at bounding box center [30, 268] width 61 height 10
drag, startPoint x: 630, startPoint y: 298, endPoint x: 548, endPoint y: 319, distance: 84.6
click at [549, 292] on div "Product Not Found 850066857984 Line Item ID : 1 DSKU : MSKU : - Buyer Part Numb…" at bounding box center [596, 146] width 1193 height 292
type input "13"
drag, startPoint x: 618, startPoint y: 270, endPoint x: 565, endPoint y: 292, distance: 56.8
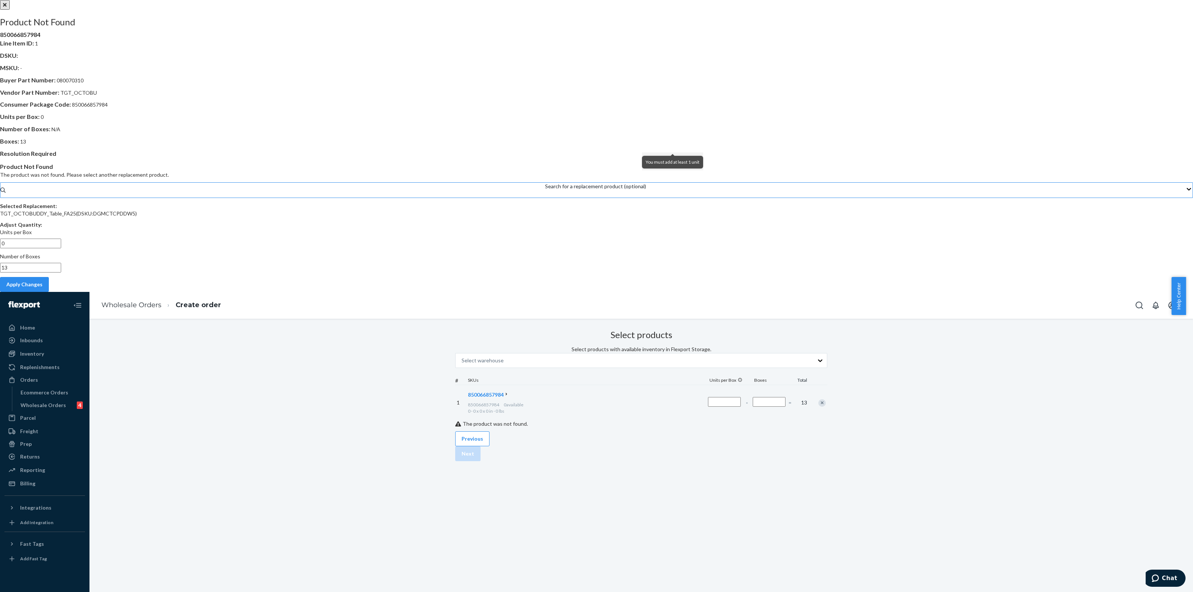
click at [565, 291] on div "Product Not Found 850066857984 Line Item ID : 1 DSKU : MSKU : - Buyer Part Numb…" at bounding box center [596, 146] width 1193 height 292
click at [10, 10] on button "close" at bounding box center [5, 5] width 10 height 10
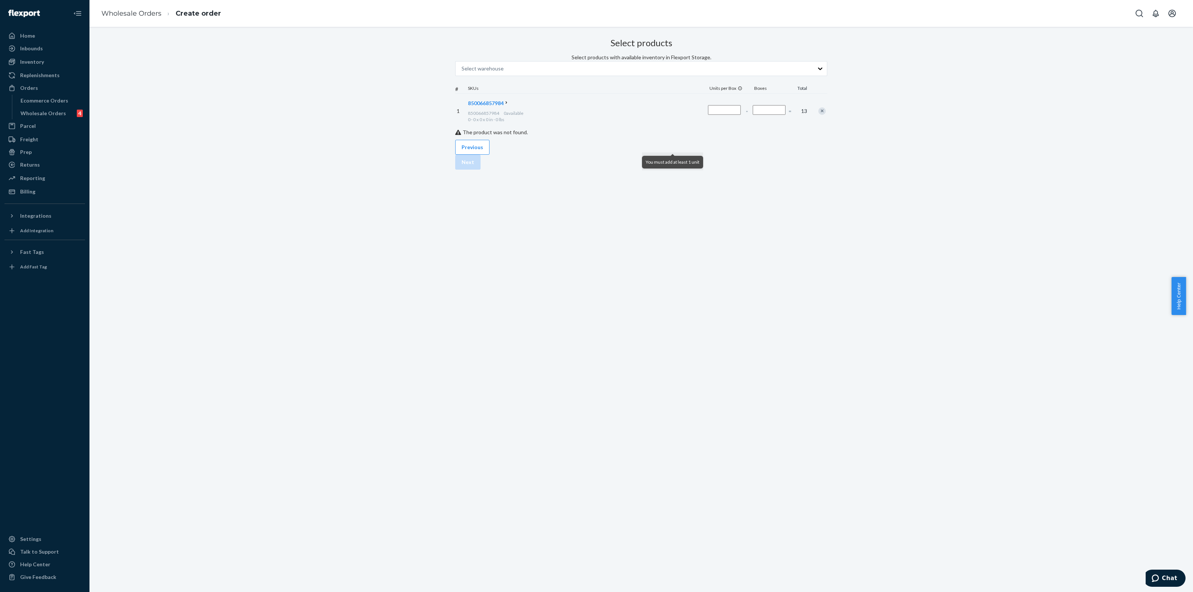
drag, startPoint x: 613, startPoint y: 327, endPoint x: 617, endPoint y: 247, distance: 80.6
click at [614, 327] on div "Select products Select products with available inventory in Flexport Storage. S…" at bounding box center [640, 309] width 1103 height 565
click at [509, 105] on icon at bounding box center [506, 102] width 5 height 5
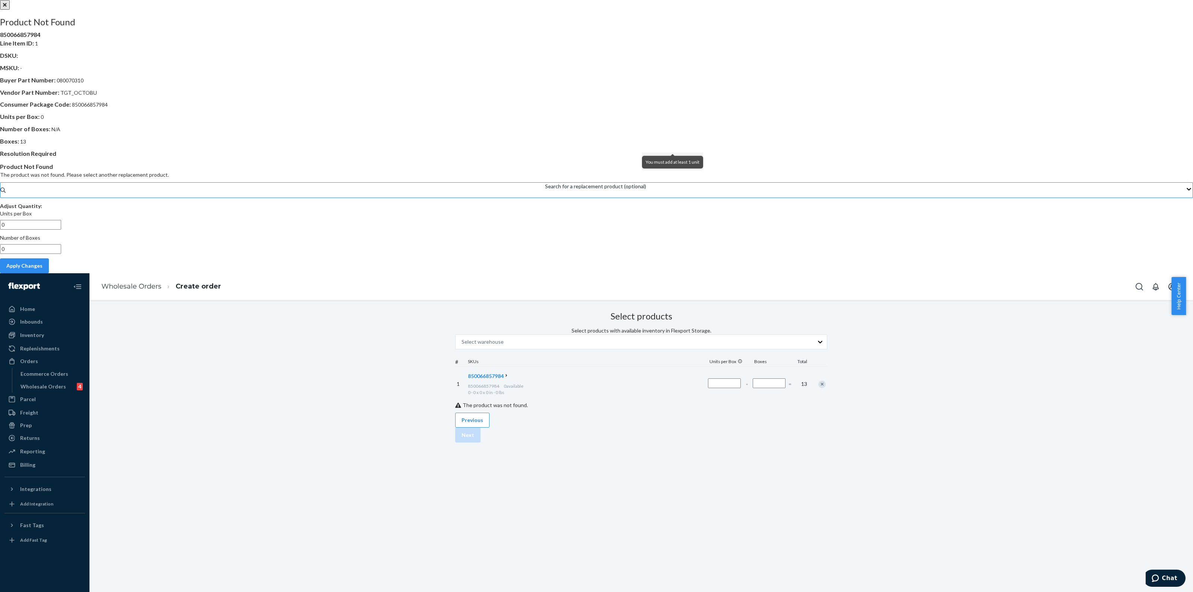
click at [646, 190] on div "Search for a replacement product (optional)" at bounding box center [595, 186] width 101 height 7
click at [546, 198] on input "Search for a replacement product (optional)" at bounding box center [545, 193] width 1 height 7
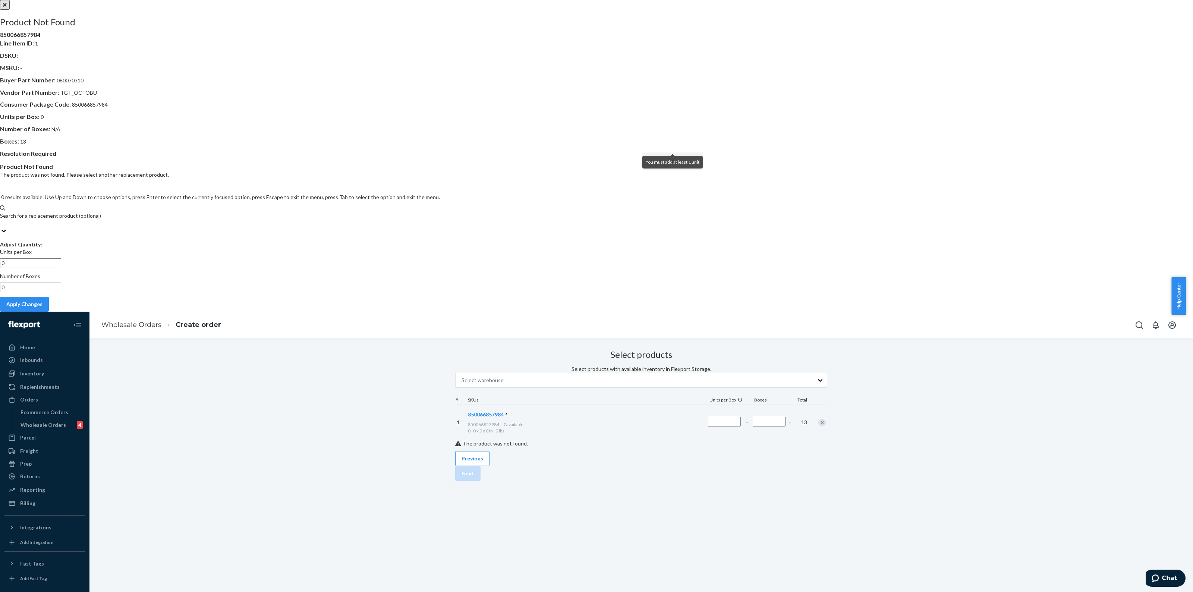
paste input "TGT_OCTOBUDDY_Table_FA25"
type input "TGT_OCTOBUDDY_Table_FA25"
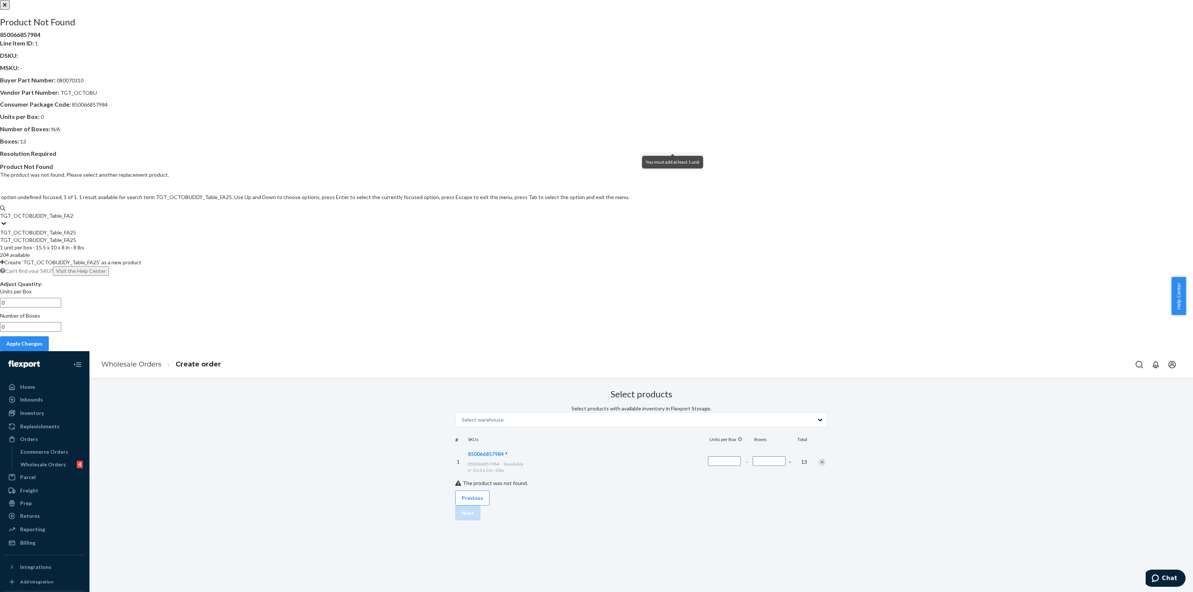
drag, startPoint x: 681, startPoint y: 237, endPoint x: 677, endPoint y: 231, distance: 6.7
click at [677, 236] on div "TGT_OCTOBUDDY_Table_FA25" at bounding box center [596, 239] width 1193 height 7
click at [74, 220] on input "TGT_OCTOBUDDY_Table_FA25" at bounding box center [37, 215] width 74 height 7
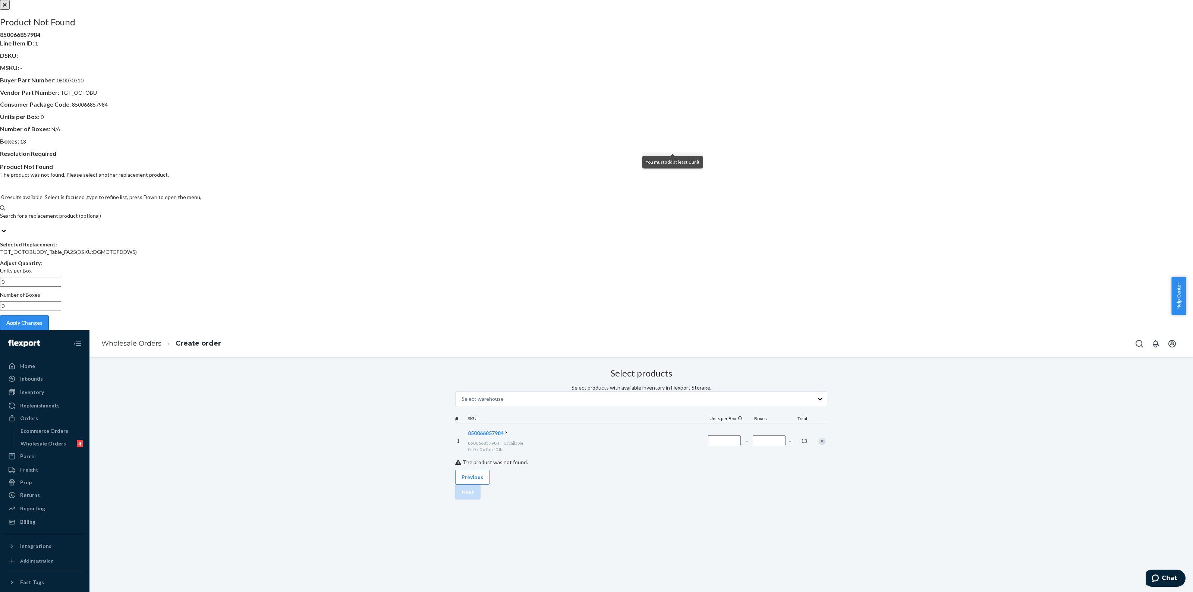
click at [49, 319] on button "Apply Changes" at bounding box center [24, 322] width 49 height 15
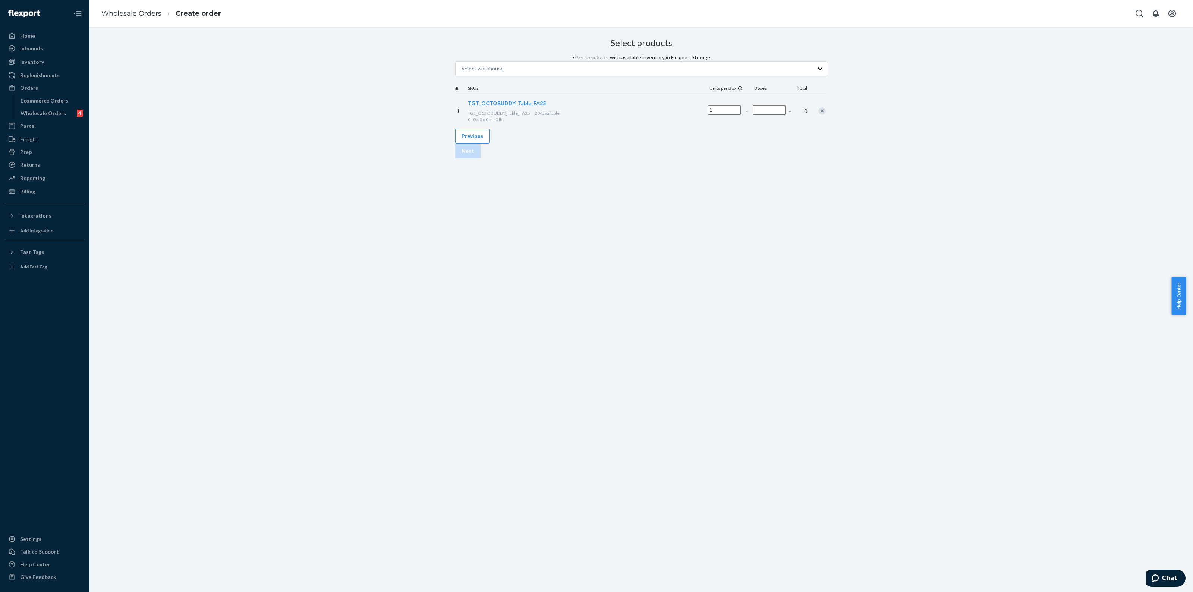
click at [752, 115] on input "Number of boxes" at bounding box center [768, 110] width 33 height 10
type input "0"
click at [489, 143] on button "Previous" at bounding box center [472, 136] width 34 height 15
click at [489, 266] on button "Previous" at bounding box center [472, 258] width 34 height 15
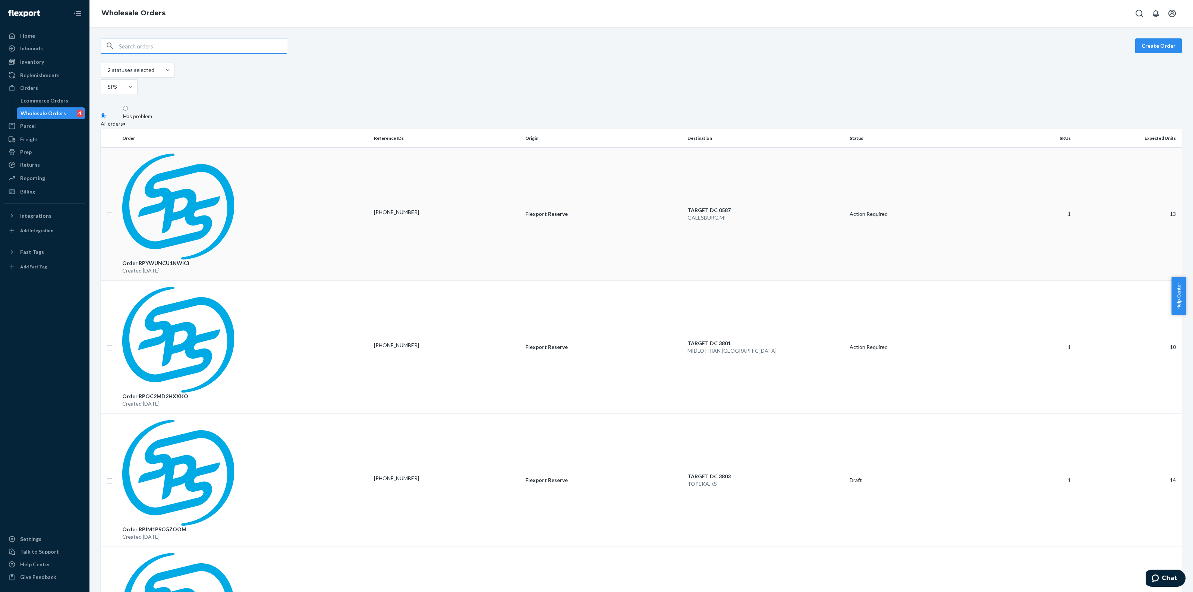
click at [550, 210] on p "Flexport Reserve" at bounding box center [603, 213] width 156 height 7
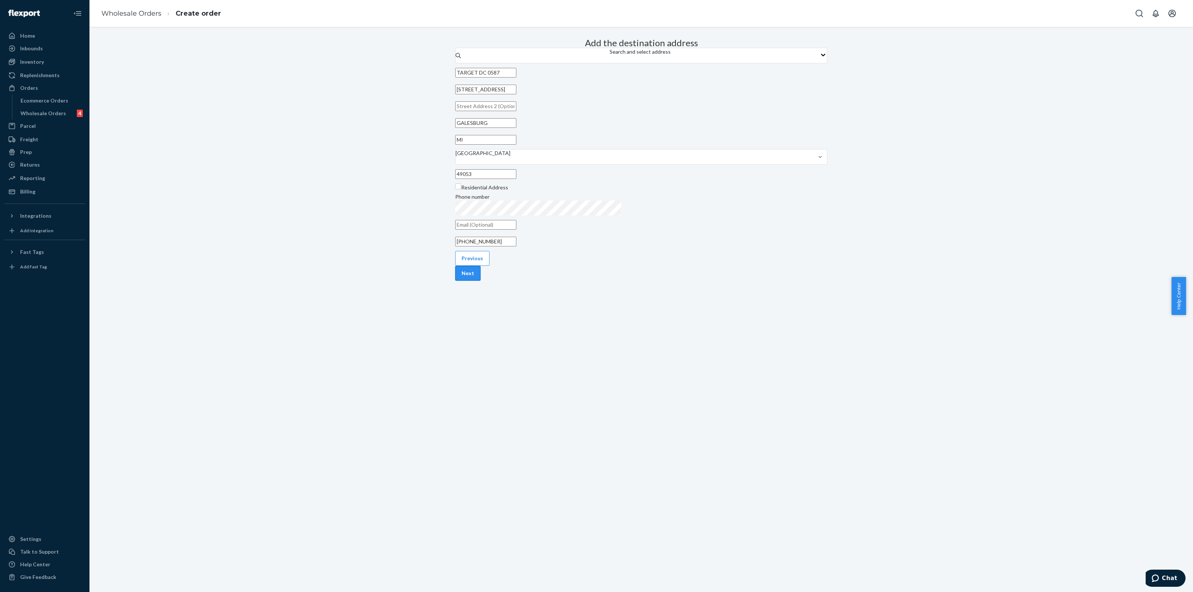
click at [480, 281] on button "Next" at bounding box center [467, 273] width 25 height 15
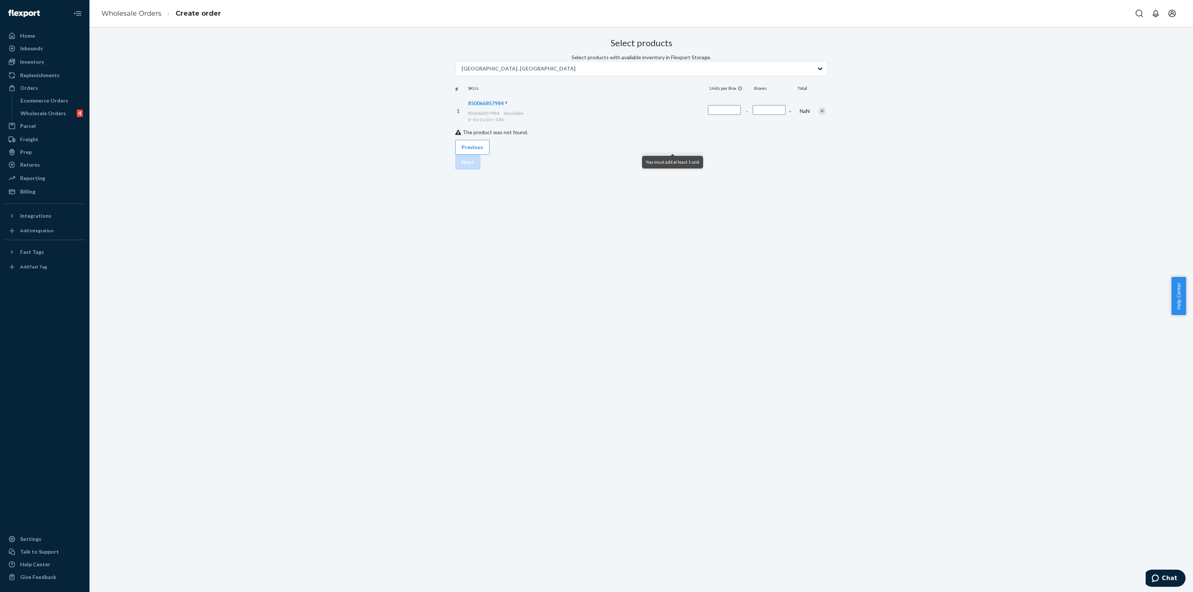
click at [509, 105] on icon at bounding box center [506, 102] width 5 height 5
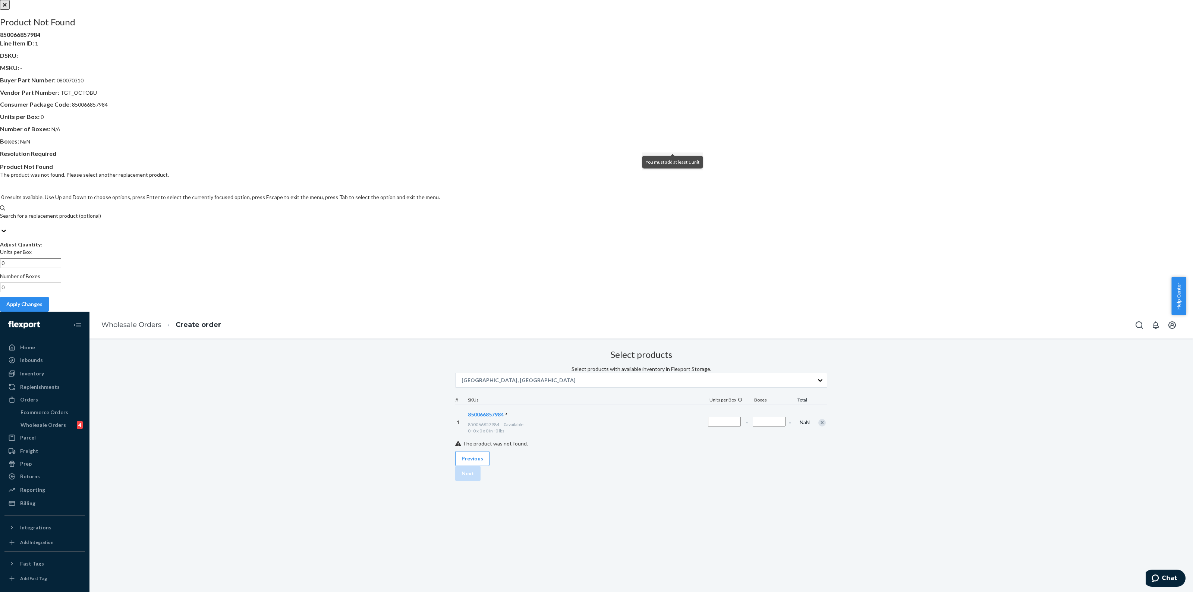
click at [665, 212] on div "Search for a replacement product (optional)" at bounding box center [596, 215] width 1193 height 7
click at [1, 220] on input "0 results available. Use Up and Down to choose options, press Enter to select t…" at bounding box center [0, 223] width 1 height 7
paste input "TGT_OCTOBUDDY_Table_FA25"
type input "TGT_OCTOBUDDY_Table_FA25"
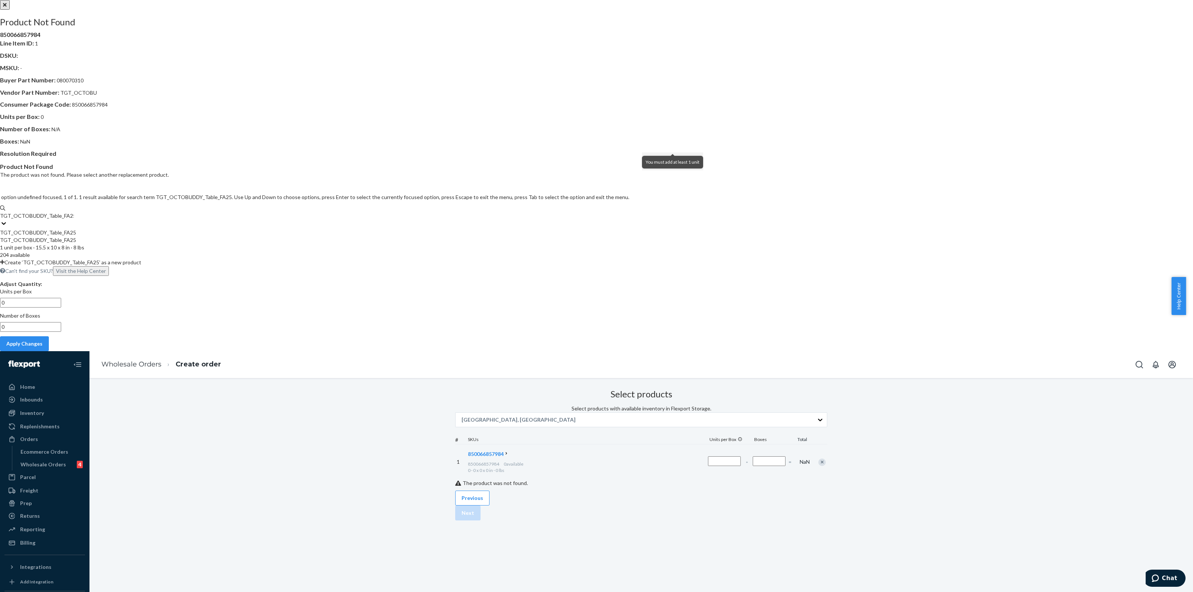
click at [656, 236] on div "TGT_OCTOBUDDY_Table_FA25 1 unit per box · 15.5 x 10 x 8 in · 8 lbs" at bounding box center [596, 243] width 1193 height 15
click at [74, 220] on input "TGT_OCTOBUDDY_Table_FA25" at bounding box center [37, 215] width 74 height 7
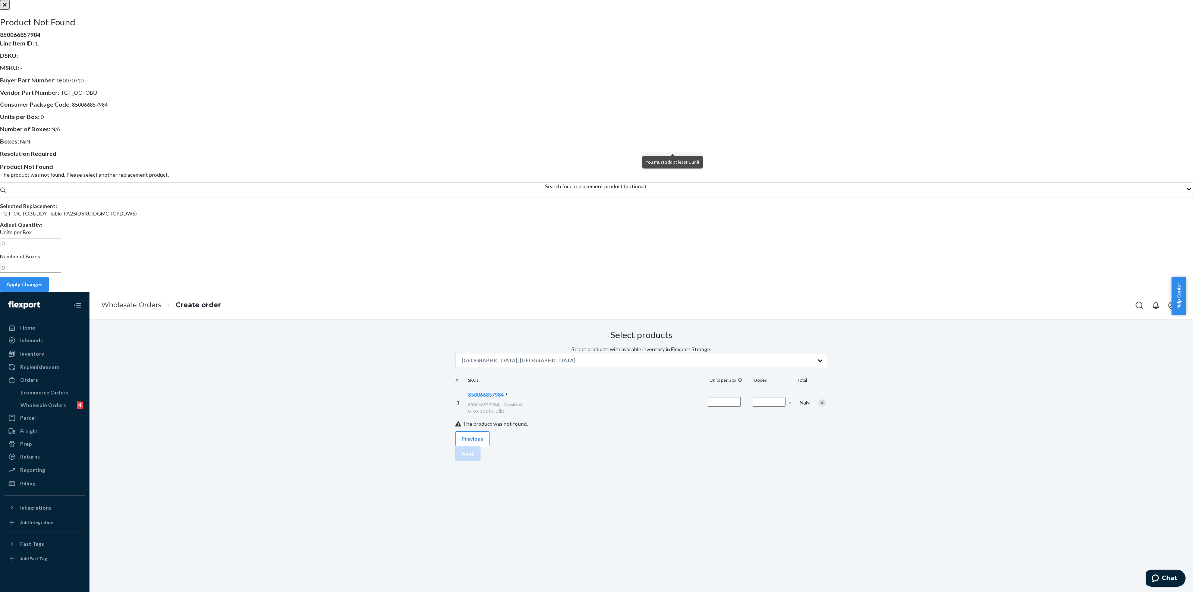
drag, startPoint x: 643, startPoint y: 296, endPoint x: 547, endPoint y: 310, distance: 97.2
click at [547, 292] on div "Product Not Found 850066857984 Line Item ID : 1 DSKU : MSKU : - Buyer Part Numb…" at bounding box center [596, 146] width 1193 height 292
type input "13"
click at [49, 292] on button "Apply Changes" at bounding box center [24, 284] width 49 height 15
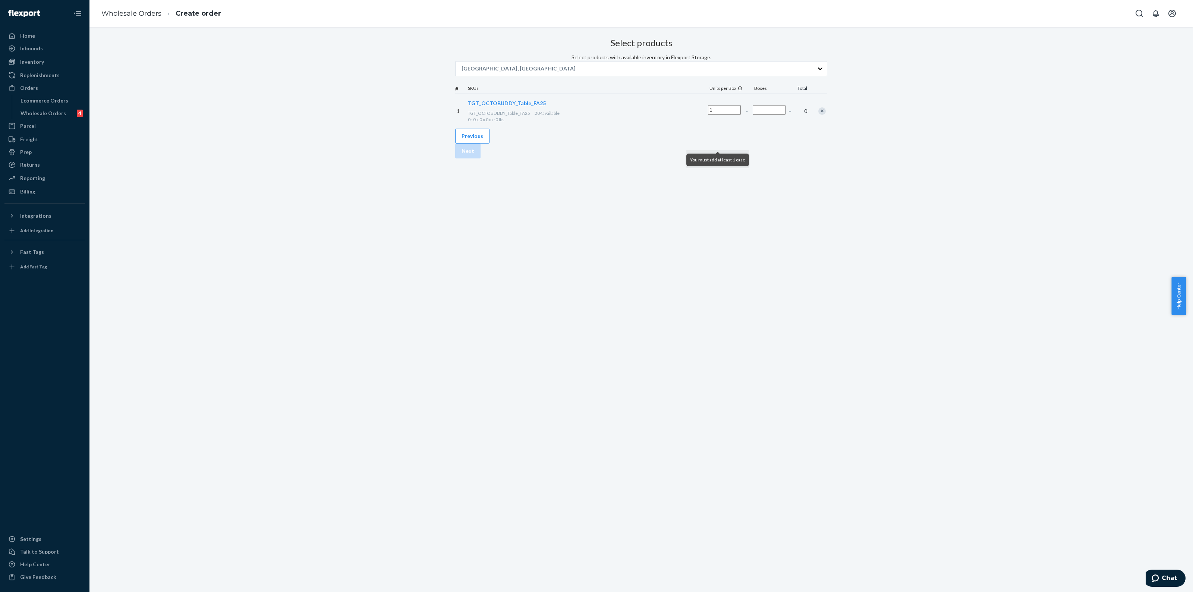
click at [752, 115] on input "Number of boxes" at bounding box center [768, 110] width 33 height 10
type input "13"
click at [488, 143] on button "Previous" at bounding box center [472, 136] width 34 height 15
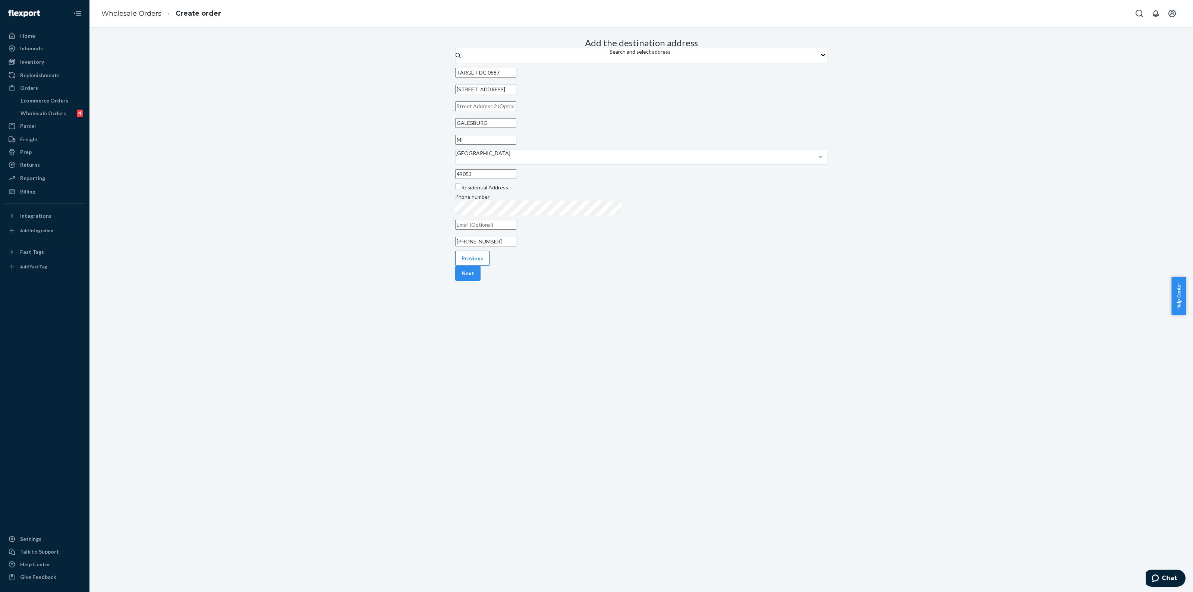
click at [478, 266] on button "Previous" at bounding box center [472, 258] width 34 height 15
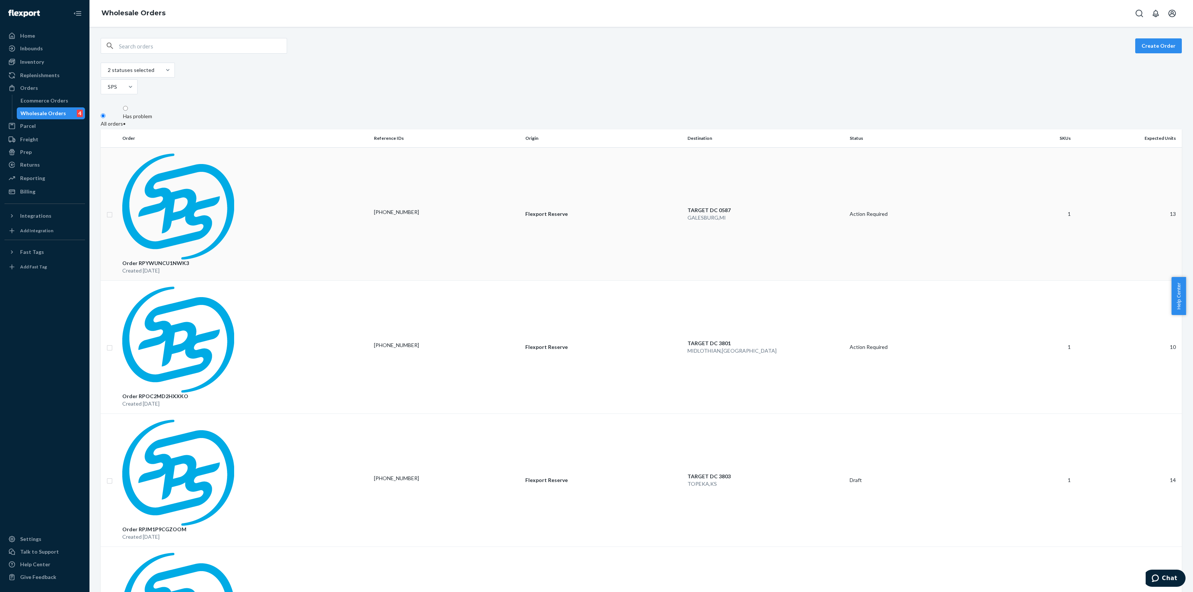
click at [436, 208] on div "[PHONE_NUMBER]" at bounding box center [446, 211] width 145 height 7
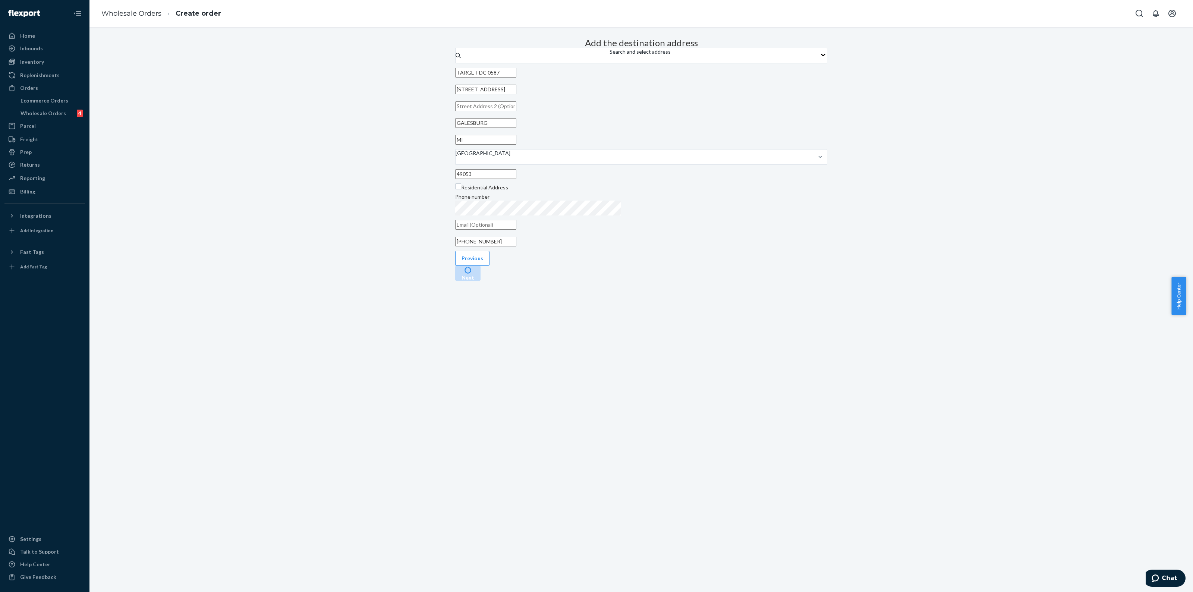
click at [480, 281] on button "Next" at bounding box center [467, 273] width 25 height 15
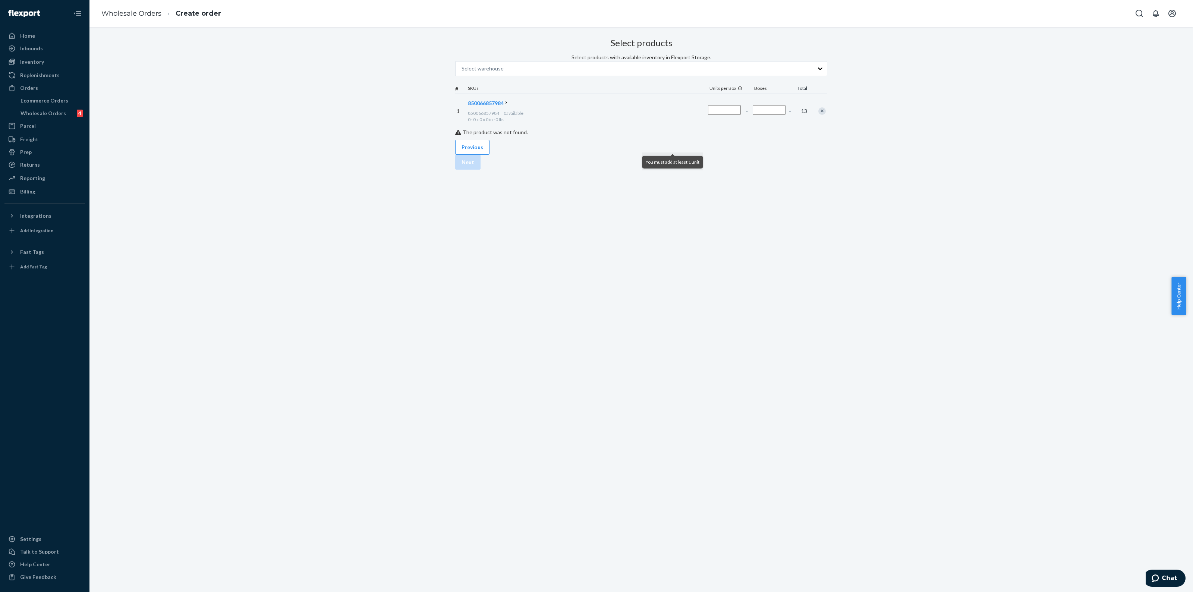
click at [509, 105] on icon at bounding box center [506, 102] width 5 height 5
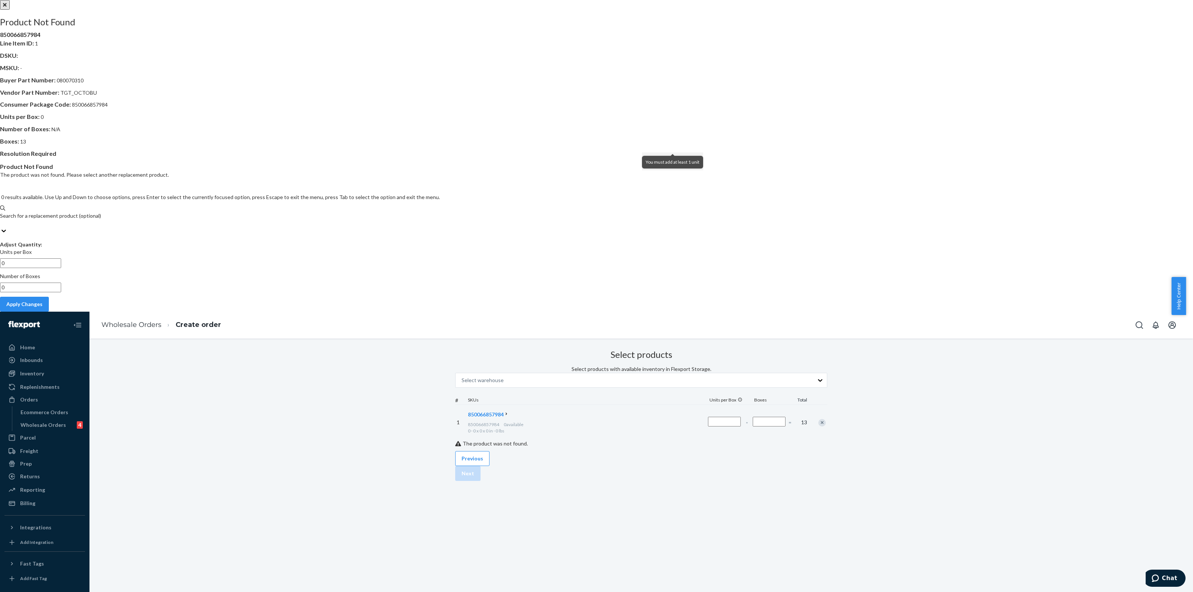
click at [645, 212] on div "Search for a replacement product (optional)" at bounding box center [596, 215] width 1193 height 7
click at [1, 220] on input "0 results available. Use Up and Down to choose options, press Enter to select t…" at bounding box center [0, 223] width 1 height 7
paste input "TGT_OCTOBUDDY_Table_FA25"
type input "TGT_OCTOBUDDY_Table_FA25"
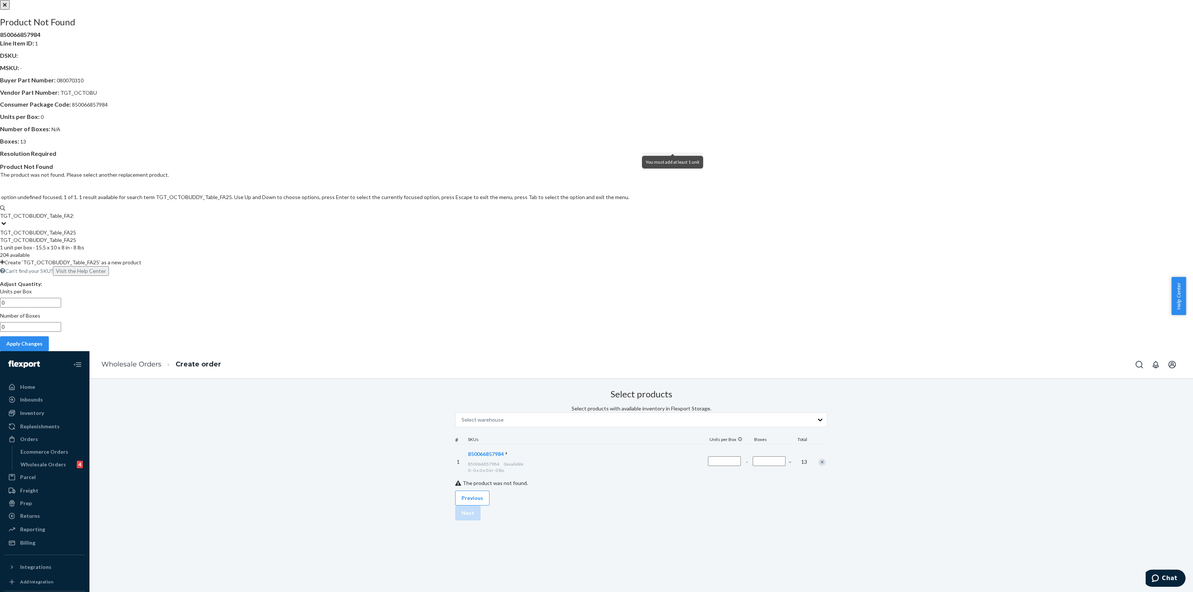
click at [659, 236] on div "TGT_OCTOBUDDY_Table_FA25" at bounding box center [596, 239] width 1193 height 7
click at [74, 220] on input "TGT_OCTOBUDDY_Table_FA25" at bounding box center [37, 215] width 74 height 7
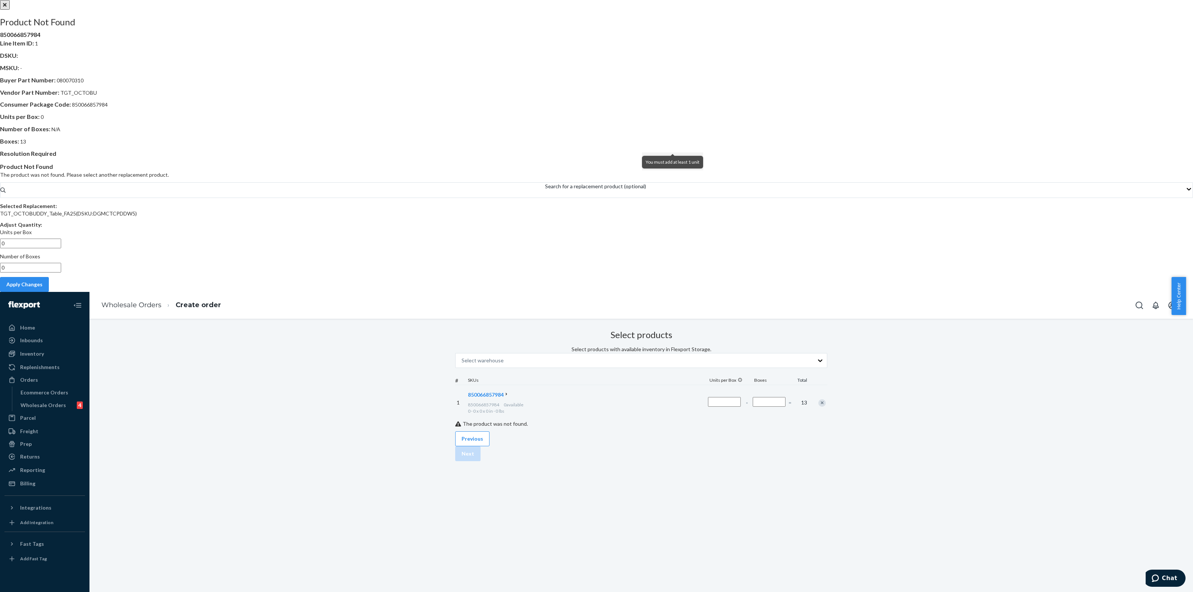
click at [61, 272] on input "0" at bounding box center [30, 268] width 61 height 10
type input "13"
click at [49, 292] on button "Apply Changes" at bounding box center [24, 284] width 49 height 15
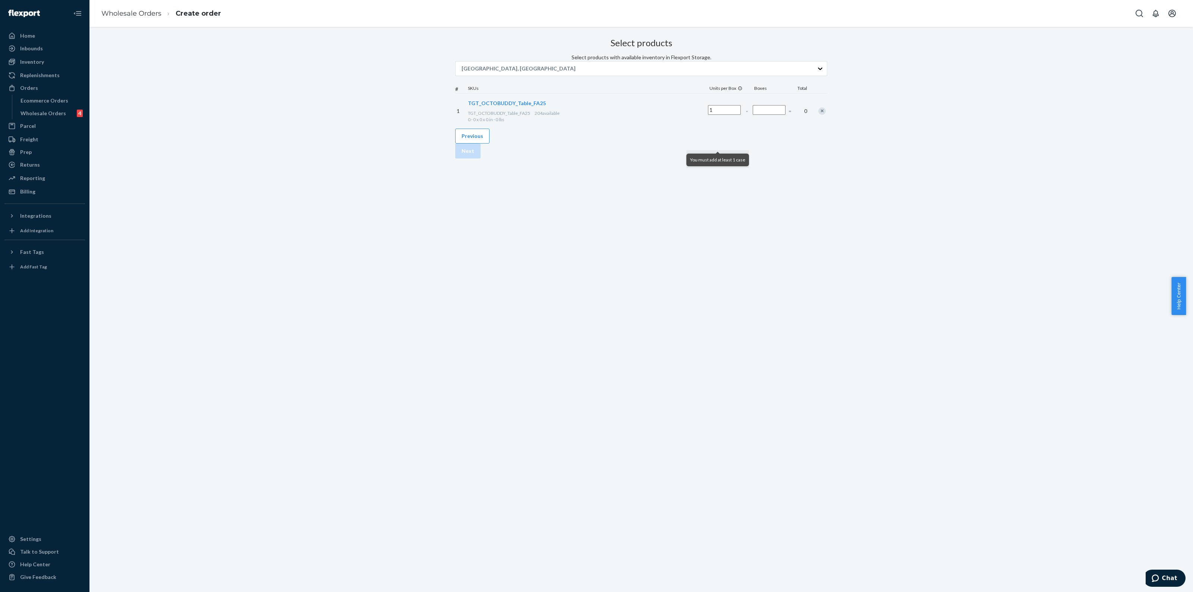
click at [752, 115] on input "Number of boxes" at bounding box center [768, 110] width 33 height 10
type input "13"
click at [722, 129] on div "Select products Select products with available inventory in Flexport Storage. […" at bounding box center [641, 82] width 372 height 94
click at [480, 158] on button "Next" at bounding box center [467, 150] width 25 height 15
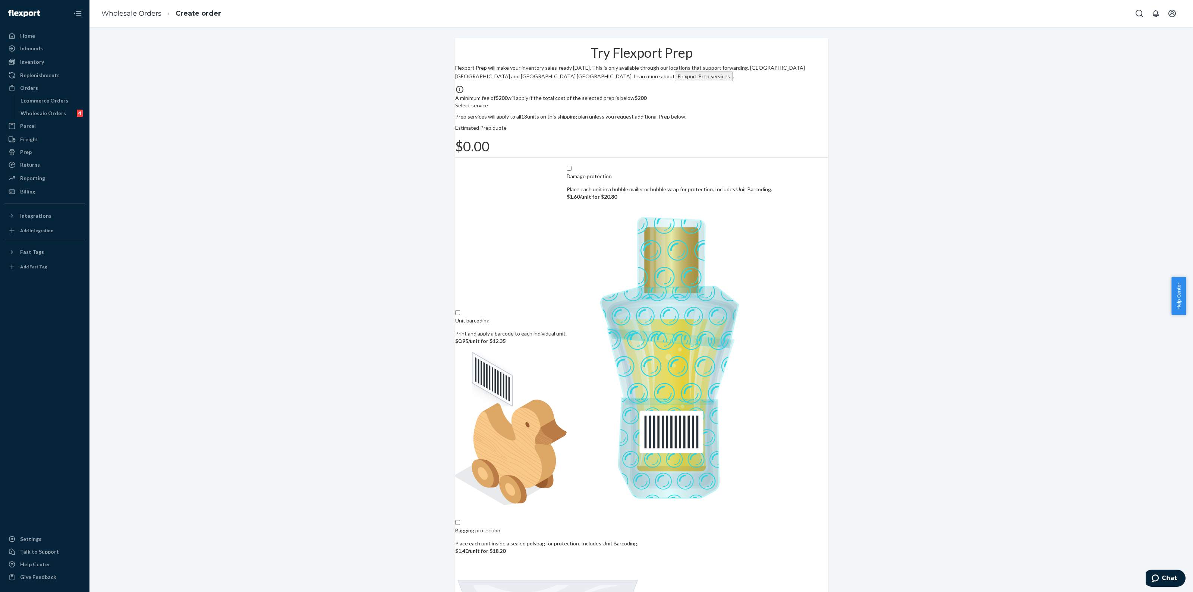
scroll to position [48, 0]
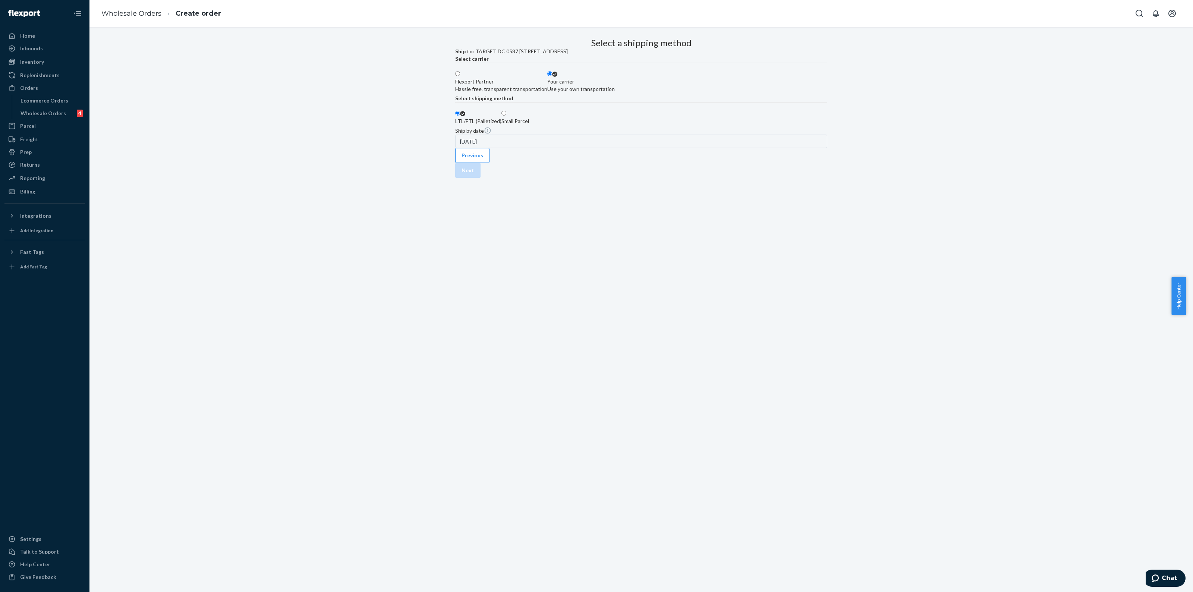
click at [547, 85] on div "Flexport Partner" at bounding box center [501, 81] width 92 height 7
click at [460, 76] on input "Flexport Partner Hassle free, transparent transportation" at bounding box center [457, 73] width 5 height 5
radio input "true"
radio input "false"
click at [583, 132] on label "Small Parcel $112 for estimated 13 boxes" at bounding box center [550, 121] width 66 height 22
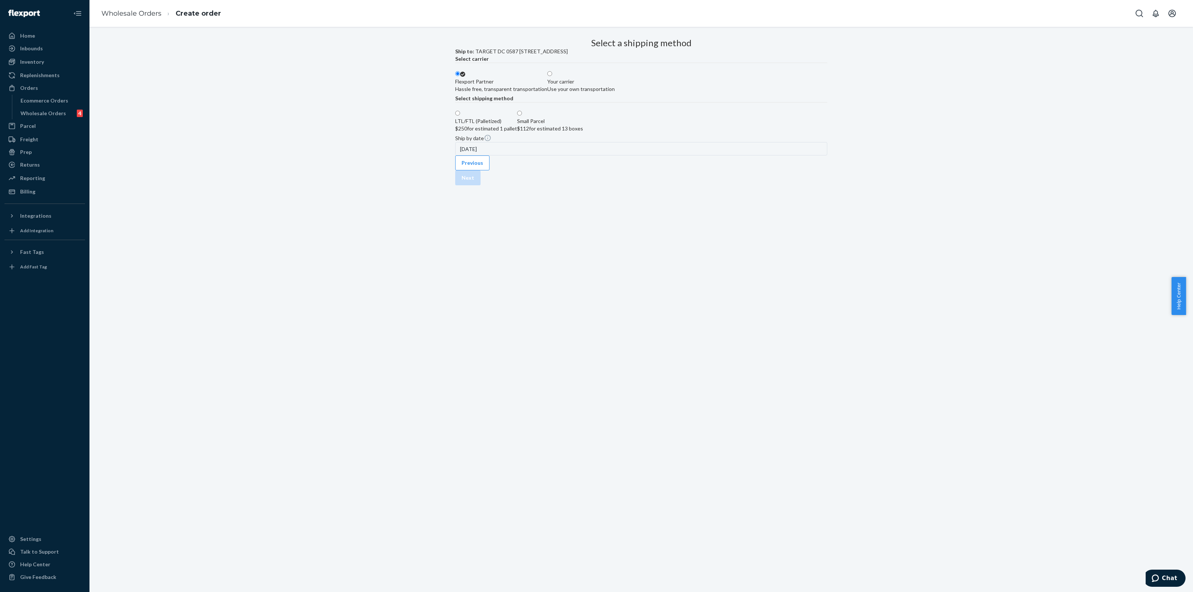
click at [522, 116] on input "Small Parcel $112 for estimated 13 boxes" at bounding box center [519, 113] width 5 height 5
radio input "true"
click at [480, 185] on button "Next" at bounding box center [467, 177] width 25 height 15
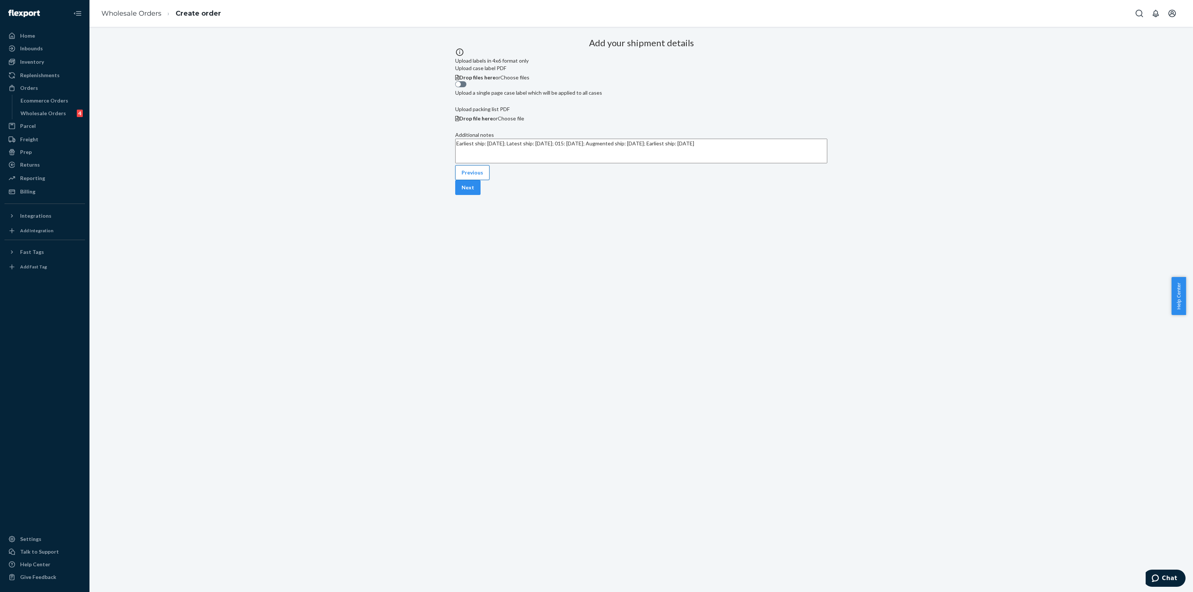
click at [477, 180] on button "Previous" at bounding box center [472, 172] width 34 height 15
click at [468, 178] on button "Previous" at bounding box center [472, 170] width 34 height 15
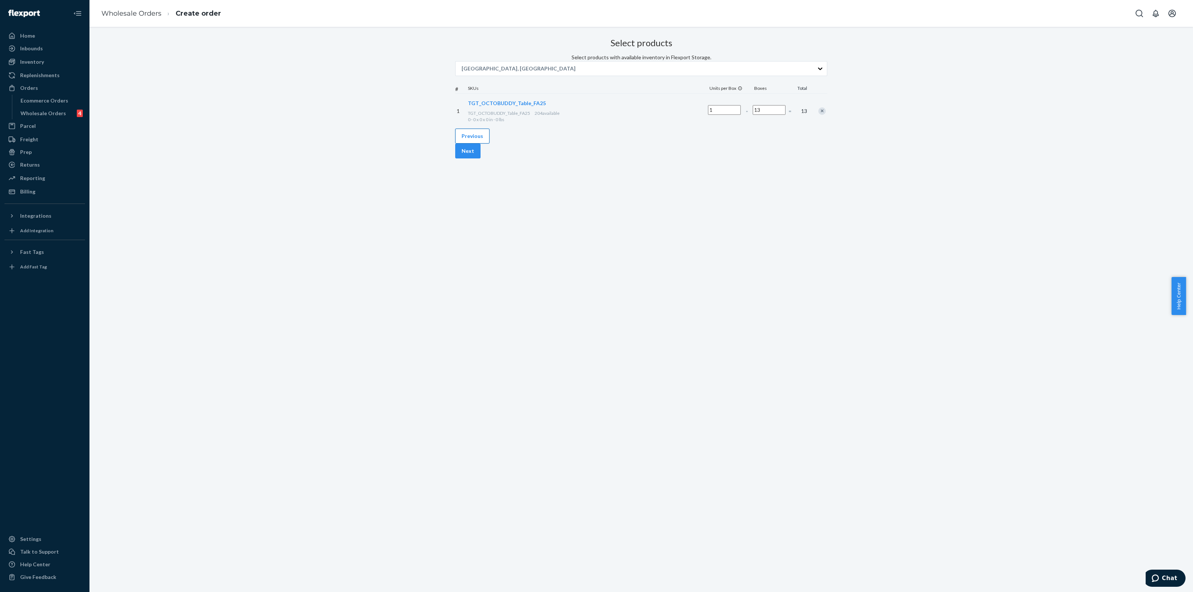
click at [489, 143] on button "Previous" at bounding box center [472, 136] width 34 height 15
click at [489, 266] on button "Previous" at bounding box center [472, 258] width 34 height 15
